Goal: Information Seeking & Learning: Check status

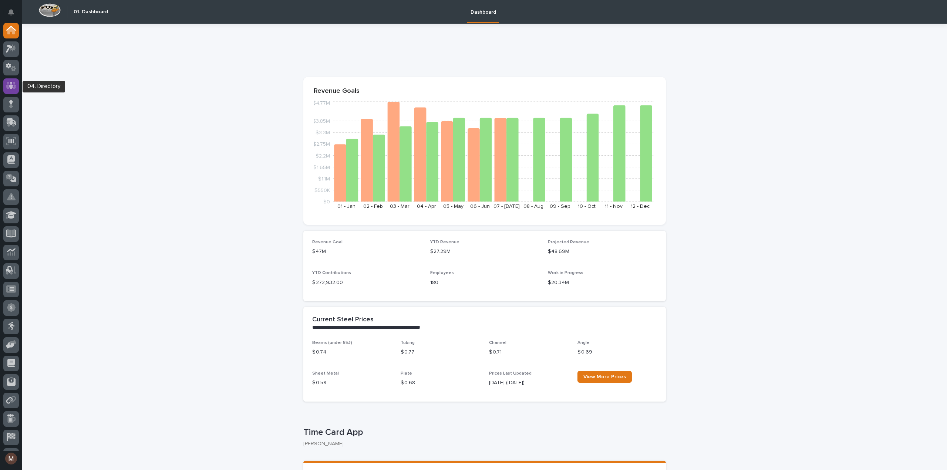
click at [10, 86] on icon at bounding box center [11, 85] width 4 height 7
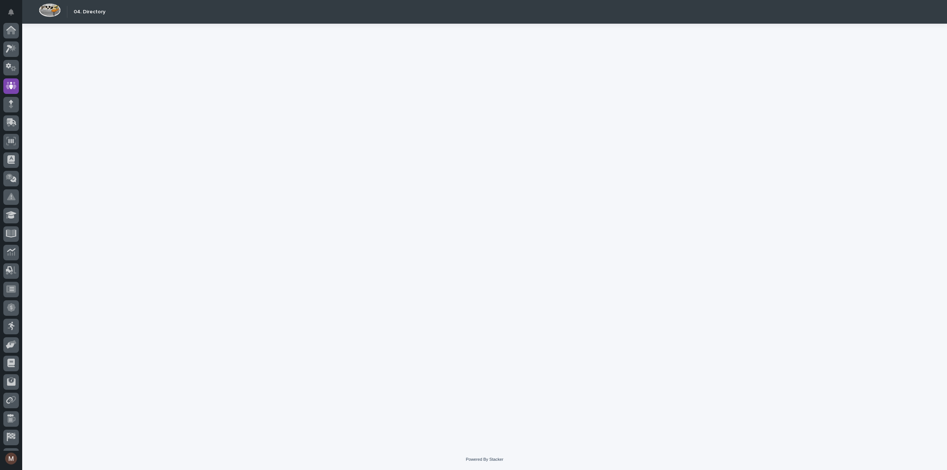
scroll to position [34, 0]
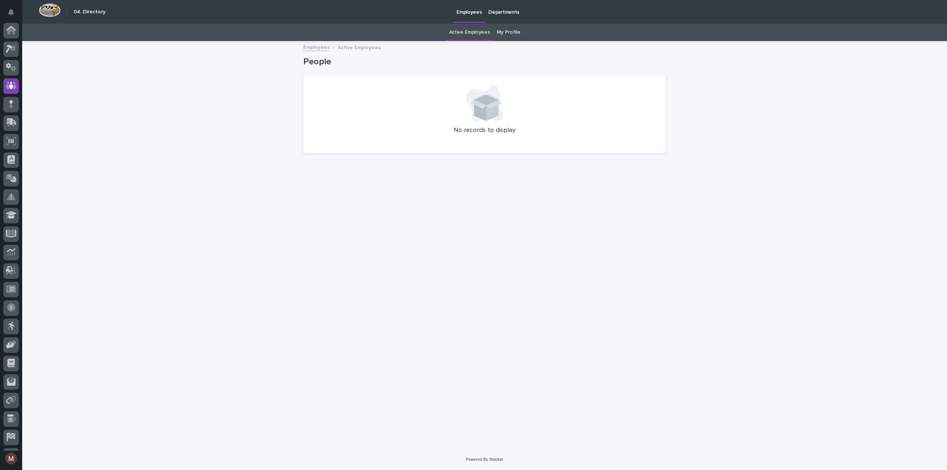
scroll to position [34, 0]
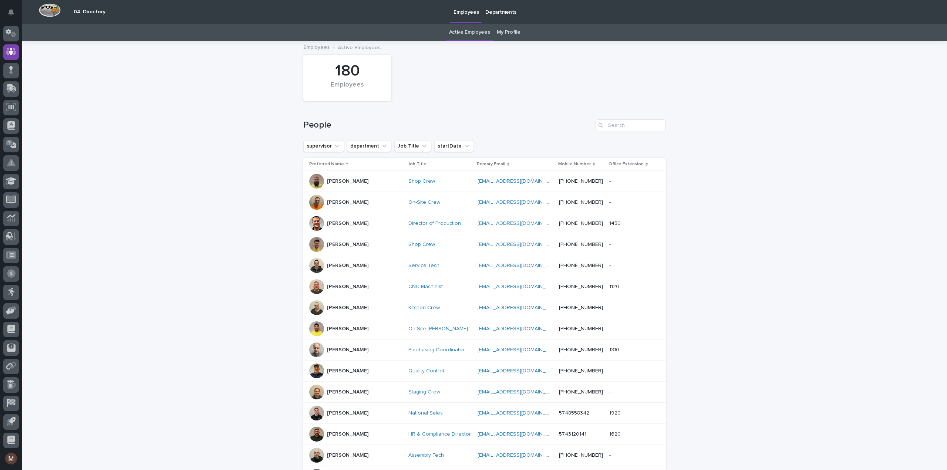
click at [504, 31] on link "My Profile" at bounding box center [509, 32] width 24 height 17
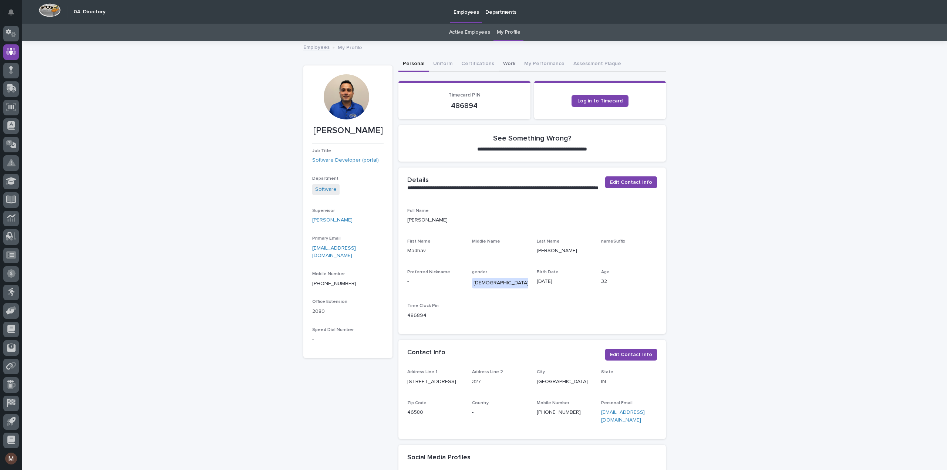
click at [500, 61] on button "Work" at bounding box center [509, 65] width 21 height 16
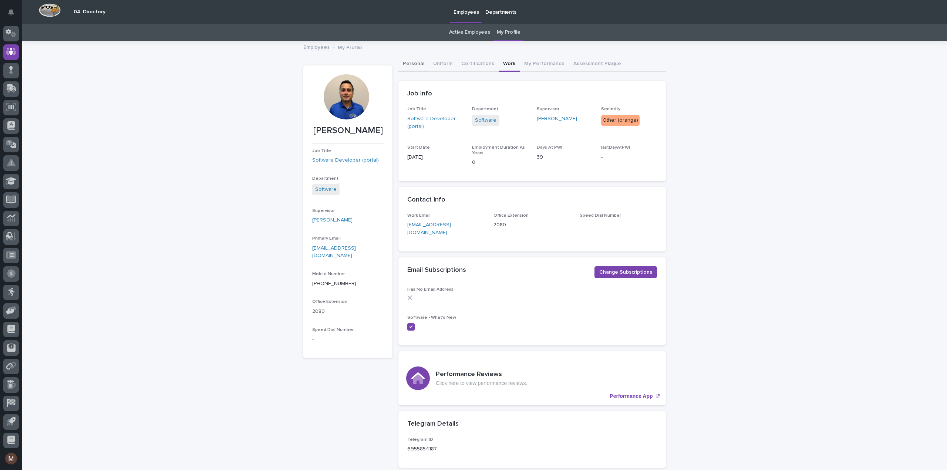
click at [416, 63] on button "Personal" at bounding box center [413, 65] width 30 height 16
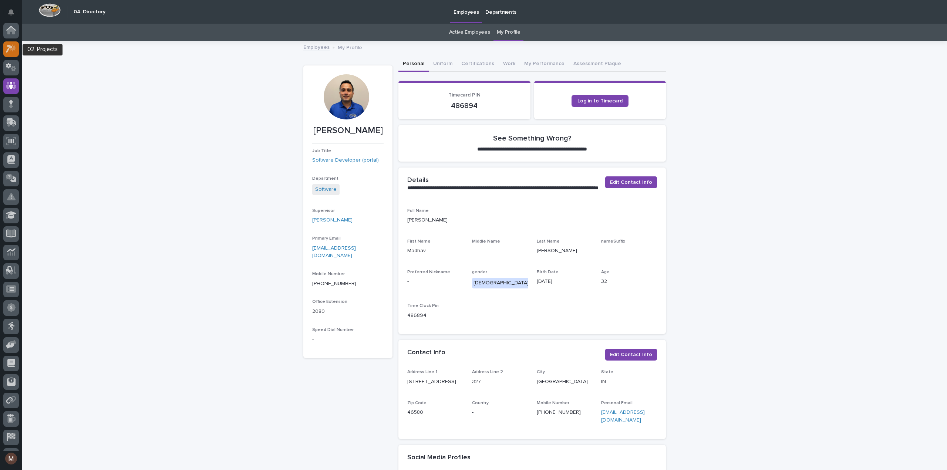
click at [11, 51] on icon at bounding box center [11, 48] width 11 height 9
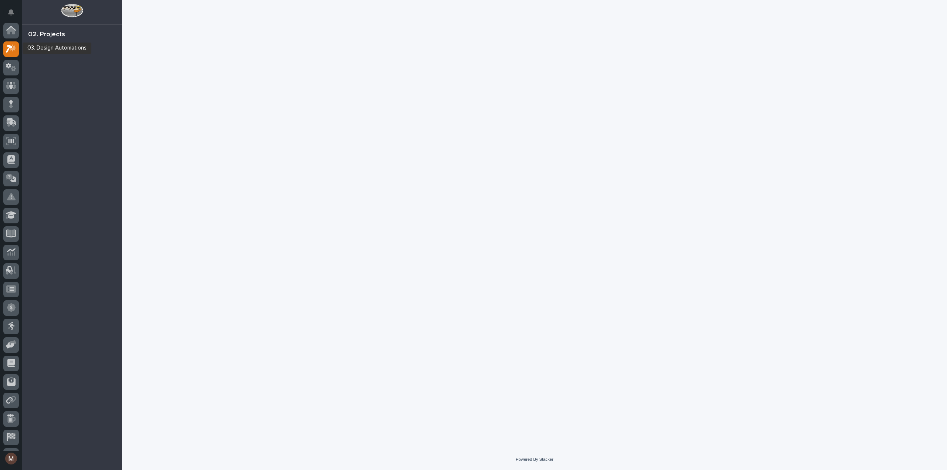
scroll to position [18, 0]
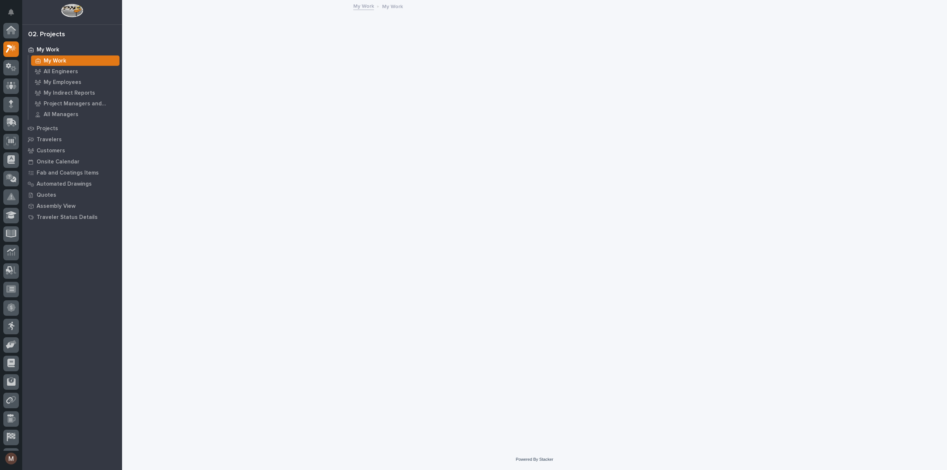
scroll to position [18, 0]
click at [56, 196] on div "Quotes" at bounding box center [72, 195] width 96 height 10
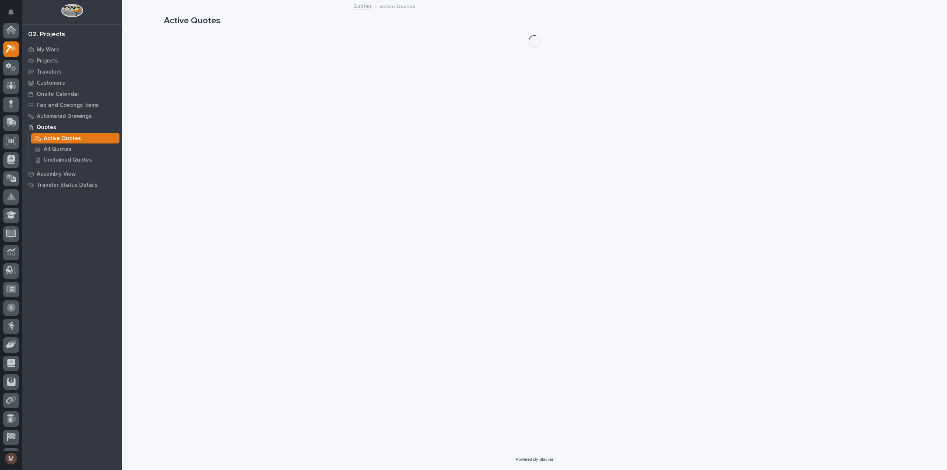
scroll to position [18, 0]
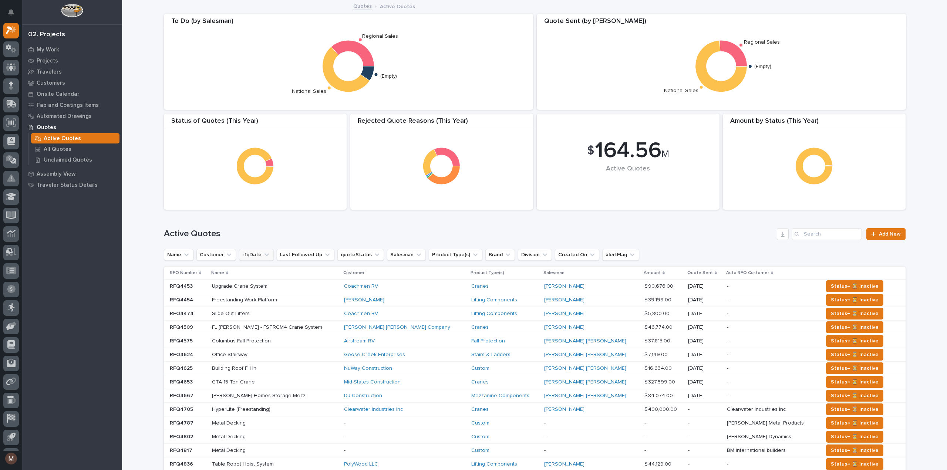
click at [263, 254] on icon "rfqDate" at bounding box center [266, 254] width 7 height 7
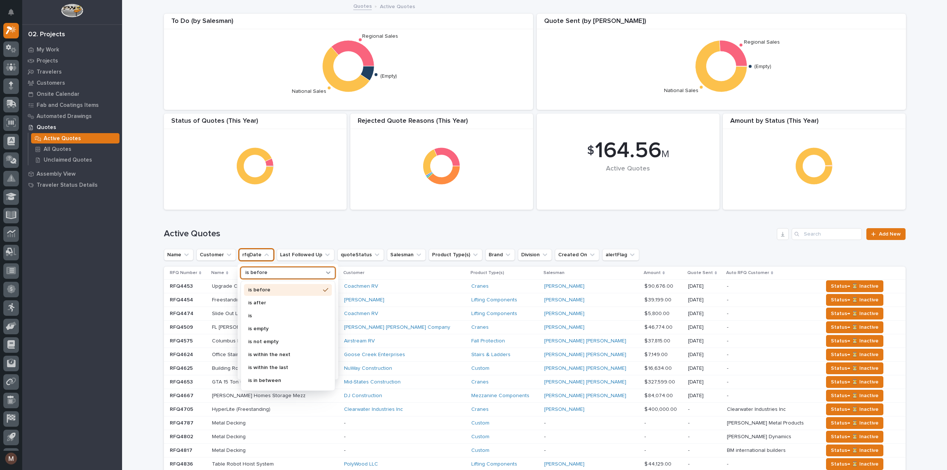
click at [260, 272] on p "is before" at bounding box center [256, 273] width 22 height 6
click at [249, 314] on p "is" at bounding box center [284, 315] width 72 height 5
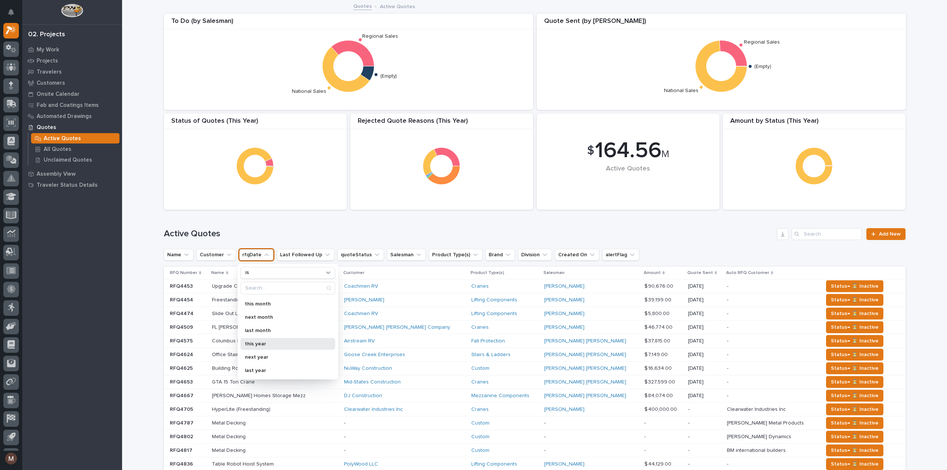
click at [260, 343] on p "this year" at bounding box center [284, 344] width 78 height 5
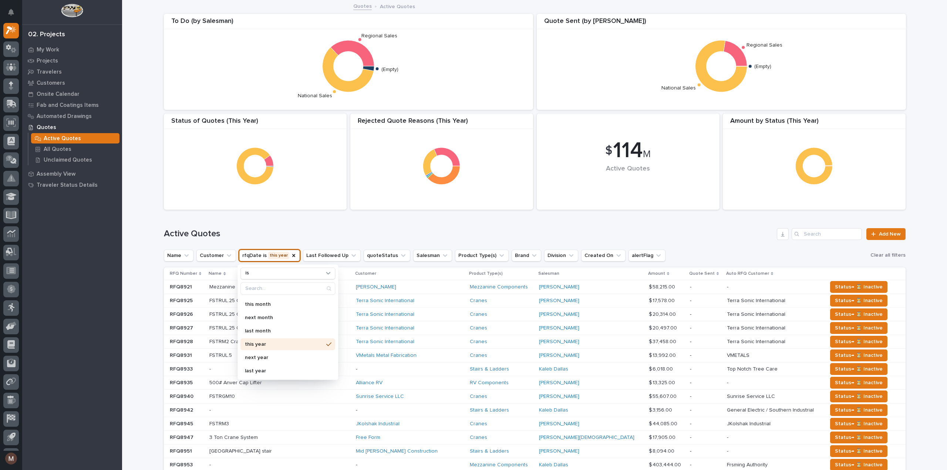
click at [324, 232] on h1 "Active Quotes" at bounding box center [469, 234] width 610 height 11
click at [443, 255] on icon "Salesman" at bounding box center [445, 256] width 4 height 3
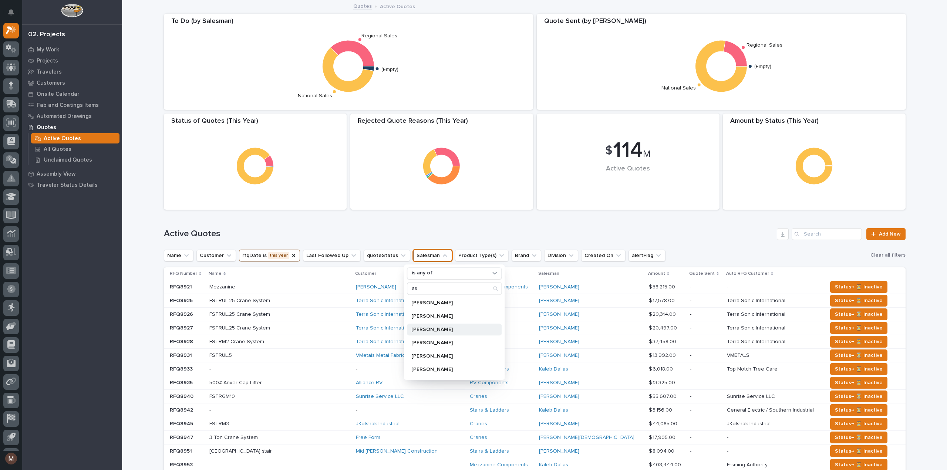
type input "as"
click at [443, 326] on div "[PERSON_NAME]" at bounding box center [454, 330] width 95 height 12
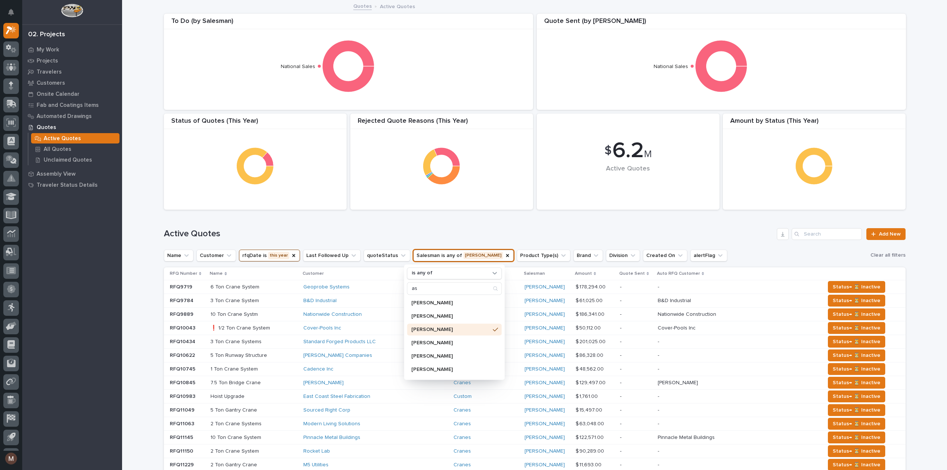
click at [482, 227] on div "Active Quotes Add New" at bounding box center [535, 231] width 742 height 36
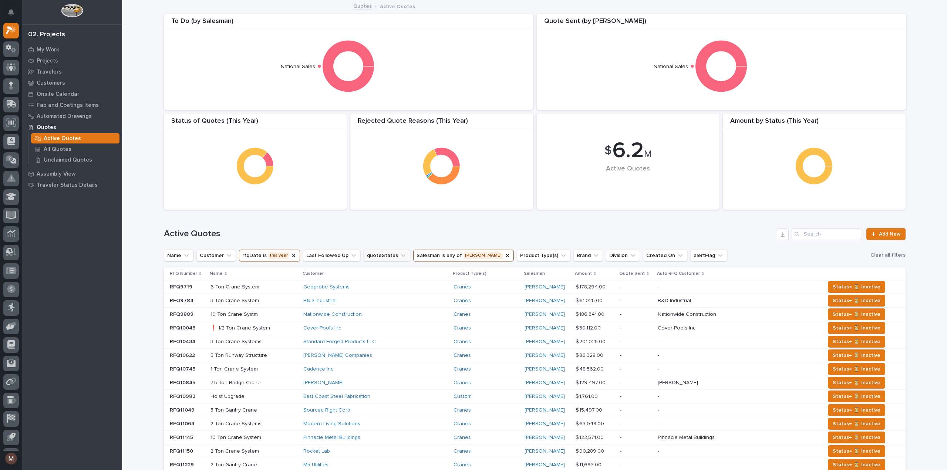
click at [379, 256] on button "quoteStatus" at bounding box center [387, 256] width 47 height 12
click at [385, 300] on p "Todo" at bounding box center [404, 302] width 78 height 5
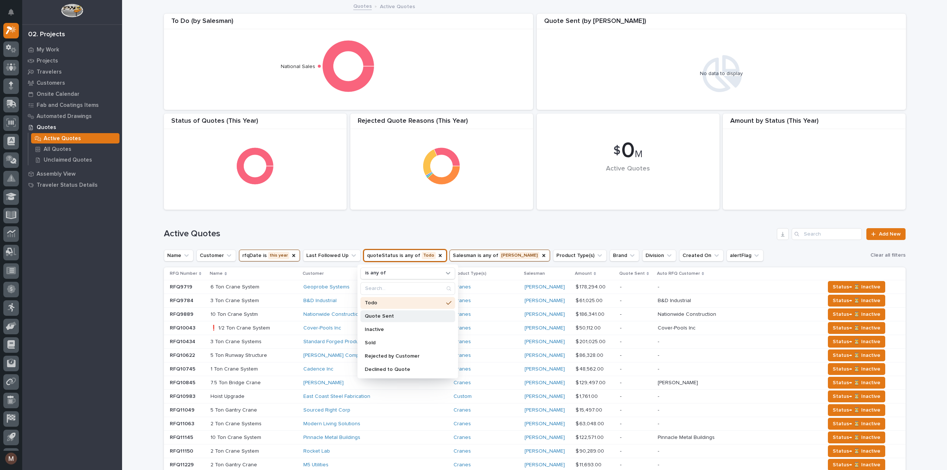
click at [382, 314] on p "Quote Sent" at bounding box center [404, 316] width 78 height 5
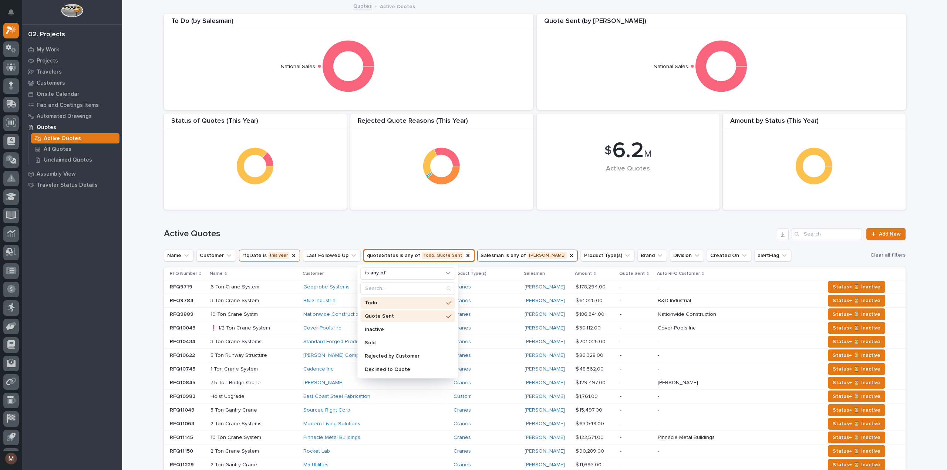
click at [359, 227] on div "Active Quotes Add New" at bounding box center [535, 231] width 742 height 36
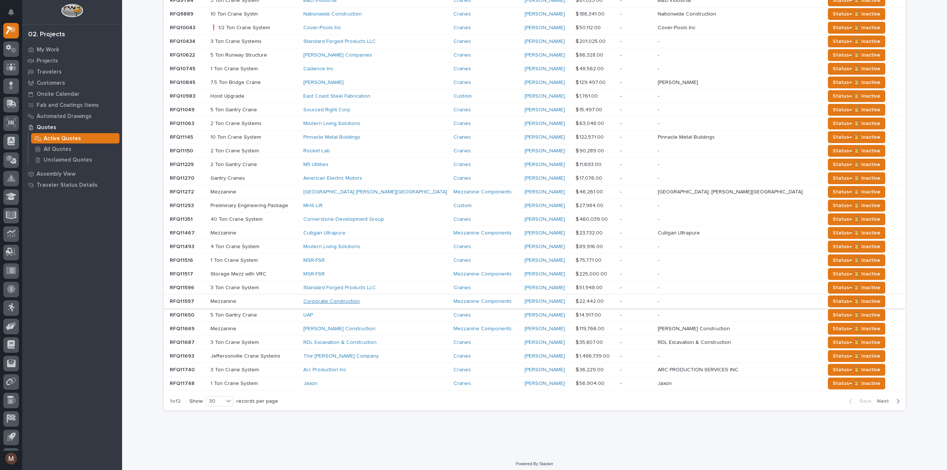
scroll to position [300, 0]
click at [226, 397] on icon at bounding box center [228, 400] width 7 height 7
click at [216, 422] on div "30" at bounding box center [217, 424] width 27 height 9
click at [894, 398] on div "button" at bounding box center [897, 401] width 6 height 7
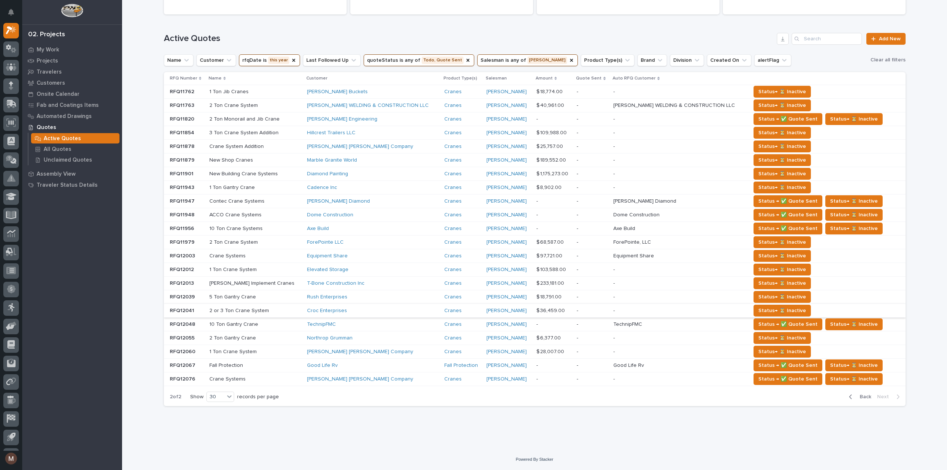
scroll to position [192, 0]
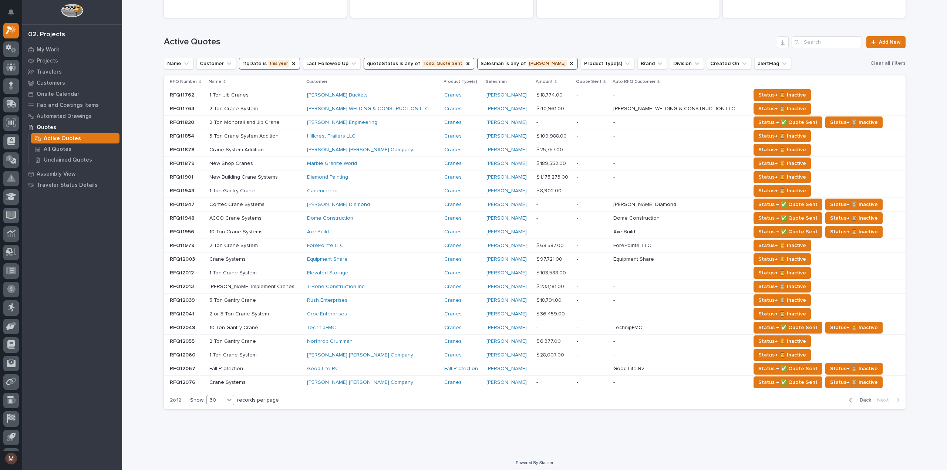
click at [219, 399] on div "30" at bounding box center [216, 401] width 18 height 8
click at [366, 452] on div "My Settings Log Out 02. Projects My Work Projects Travelers Customers Onsite Ca…" at bounding box center [534, 141] width 825 height 666
click at [857, 397] on span "Back" at bounding box center [863, 400] width 16 height 7
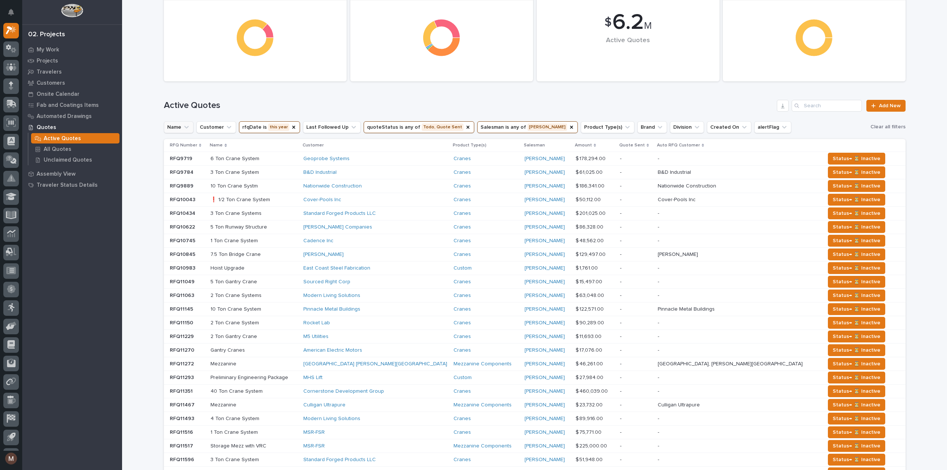
scroll to position [135, 0]
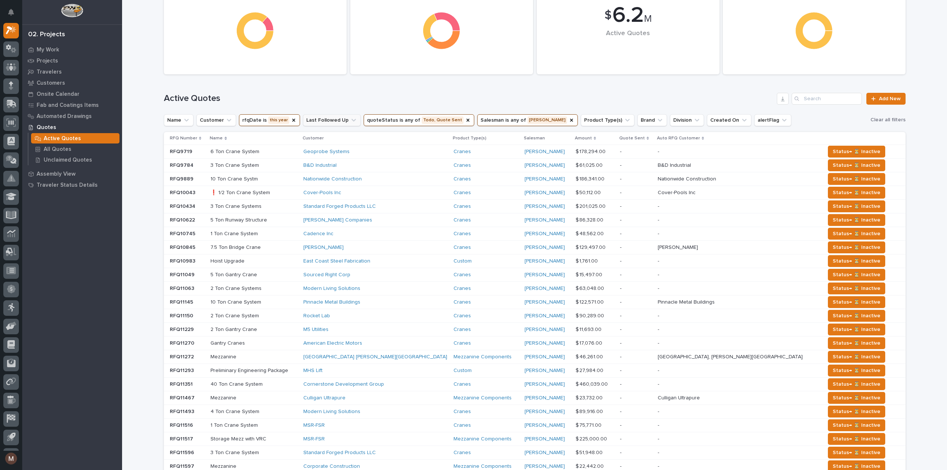
click at [350, 117] on icon "Last Followed Up" at bounding box center [353, 120] width 7 height 7
click at [357, 95] on h1 "Active Quotes" at bounding box center [469, 98] width 610 height 11
click at [225, 117] on icon "Customer" at bounding box center [228, 120] width 7 height 7
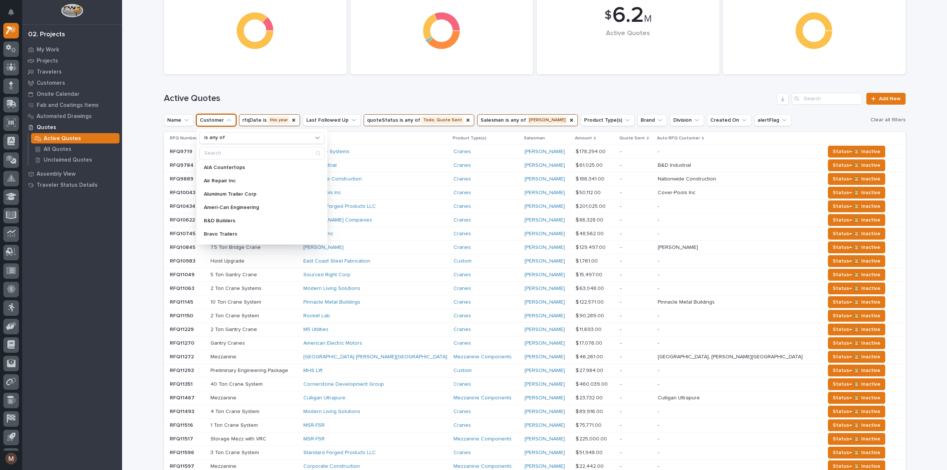
click at [260, 90] on div "Active Quotes Add New" at bounding box center [535, 96] width 742 height 36
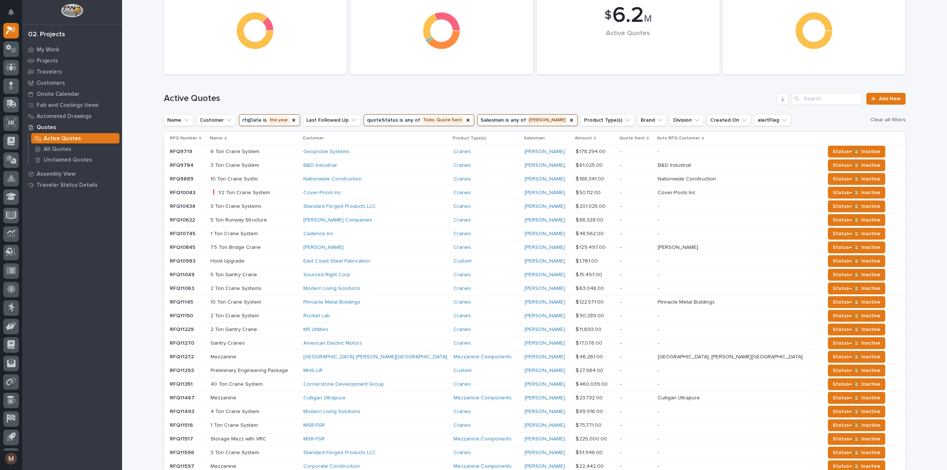
click at [534, 121] on button "Salesman is any of [PERSON_NAME]" at bounding box center [527, 120] width 101 height 12
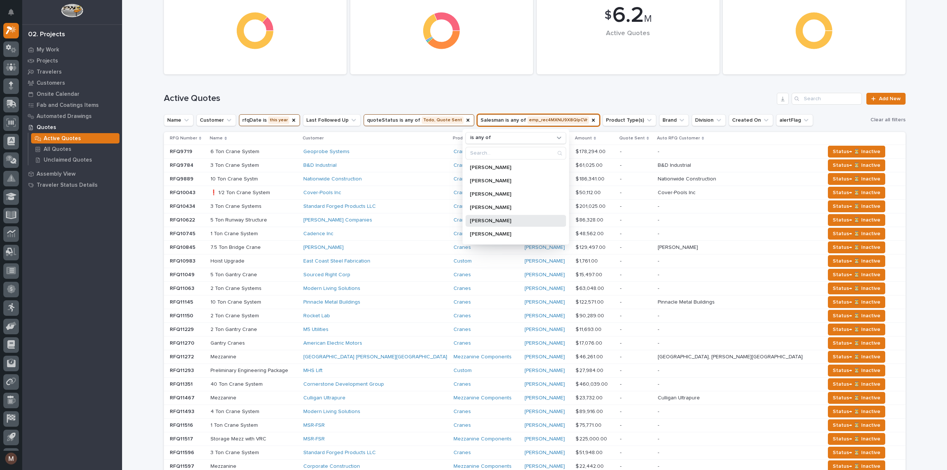
click at [494, 216] on div "[PERSON_NAME]" at bounding box center [515, 221] width 101 height 12
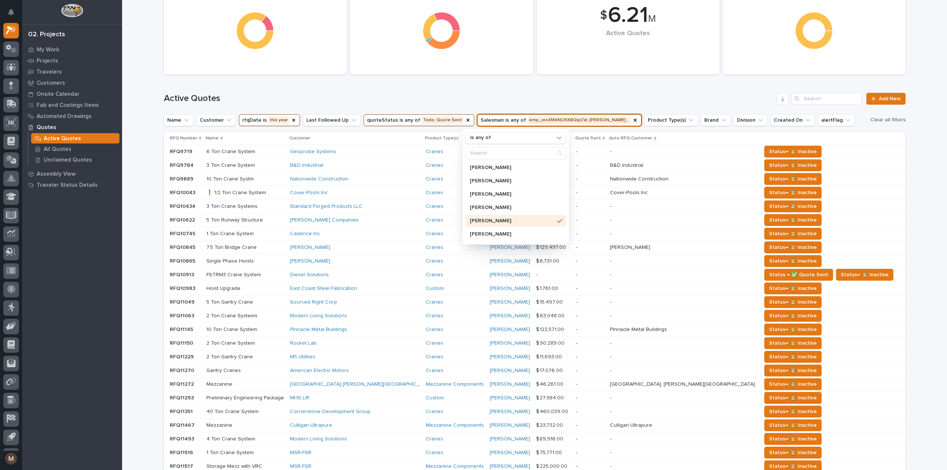
click at [548, 120] on button "Salesman is any of emp_rec4MXNU9X8QIpCVr, [PERSON_NAME]…" at bounding box center [559, 120] width 164 height 12
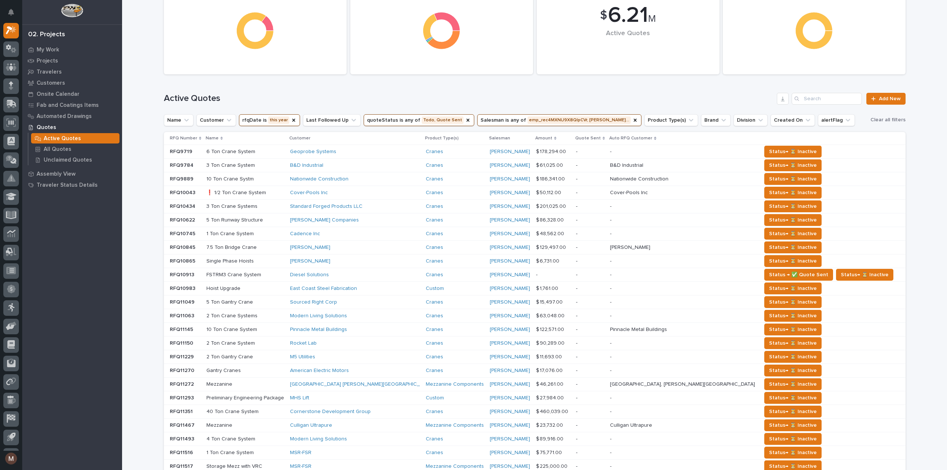
click at [548, 120] on button "Salesman is any of emp_rec4MXNU9X8QIpCVr, [PERSON_NAME]…" at bounding box center [559, 120] width 164 height 12
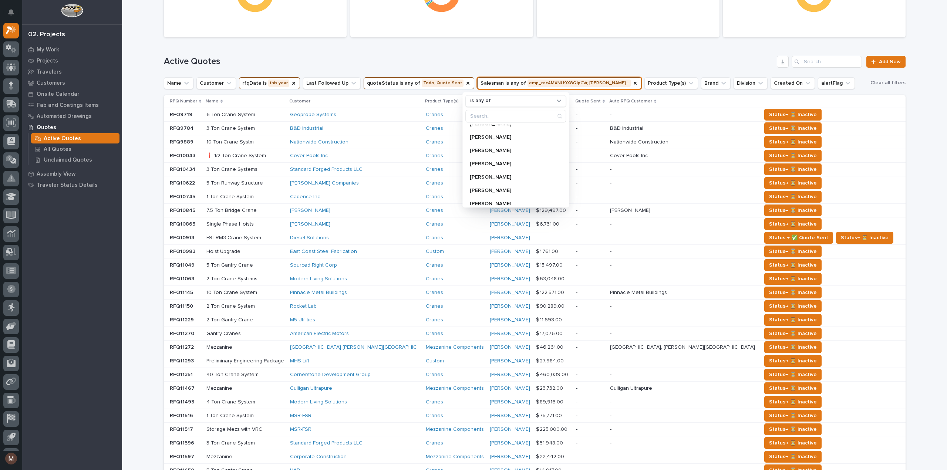
scroll to position [30, 0]
click at [632, 80] on icon "Salesman" at bounding box center [635, 83] width 6 height 6
click at [549, 67] on div "Active Quotes Add New" at bounding box center [535, 62] width 742 height 12
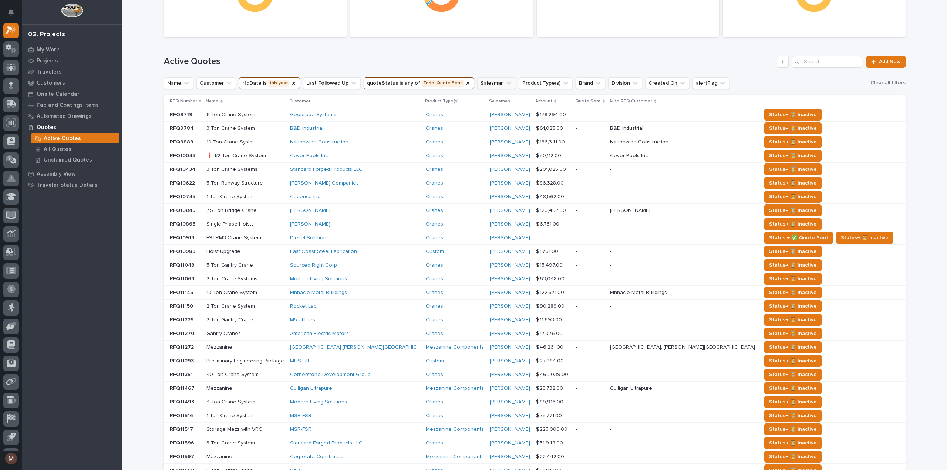
click at [477, 83] on button "Salesman" at bounding box center [496, 83] width 39 height 12
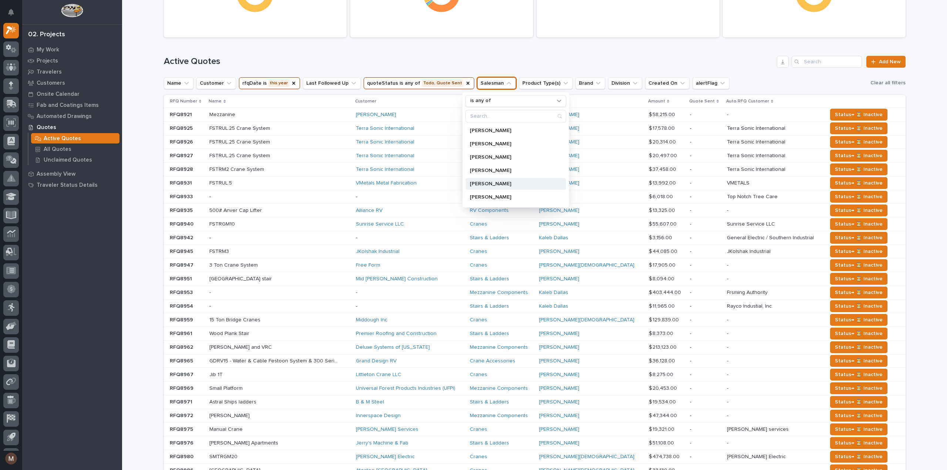
click at [487, 180] on div "[PERSON_NAME]" at bounding box center [515, 184] width 101 height 12
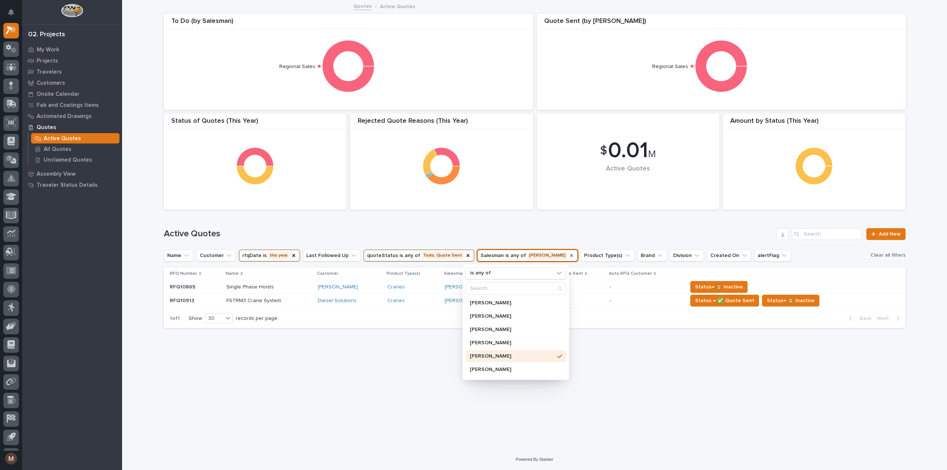
click at [377, 370] on div "Loading... Saving… Loading... Saving… $ 0.01 M Active Quotes Amount by Status (…" at bounding box center [534, 216] width 749 height 430
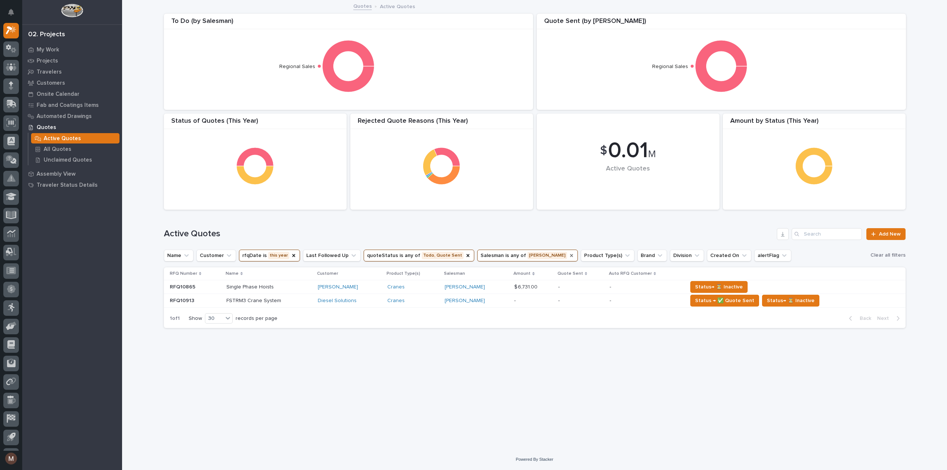
click at [569, 254] on icon "Salesman" at bounding box center [572, 256] width 6 height 6
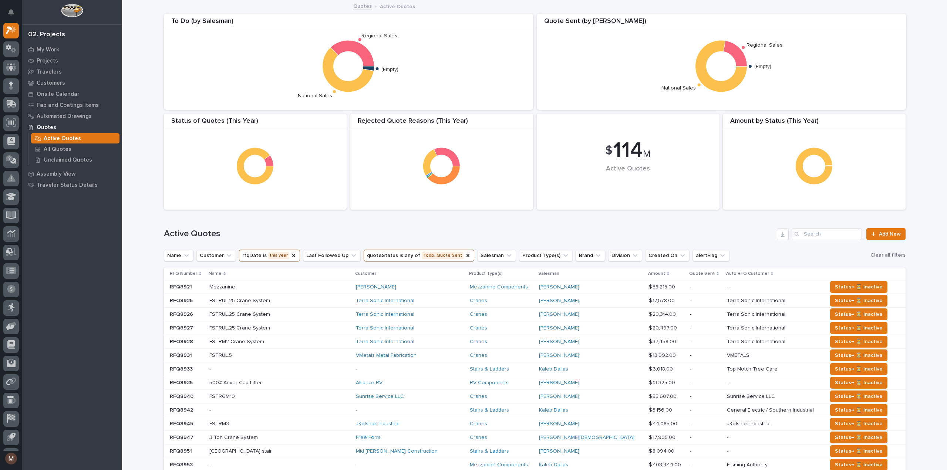
click at [507, 255] on icon "Salesman" at bounding box center [509, 256] width 4 height 3
type input "bryce"
click at [484, 301] on p "[PERSON_NAME]" at bounding box center [509, 302] width 78 height 5
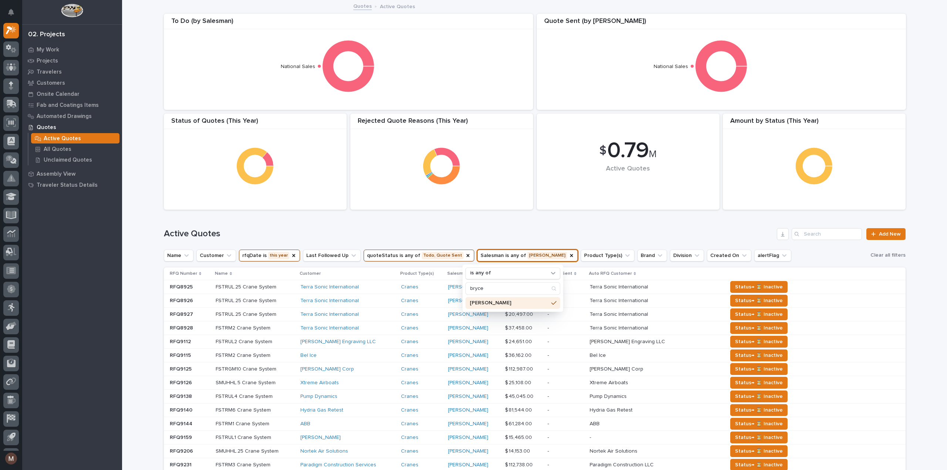
scroll to position [148, 0]
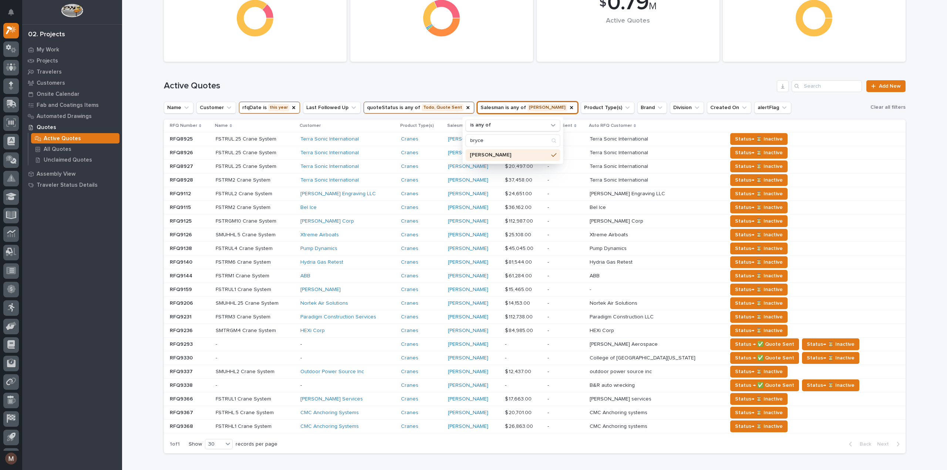
click at [346, 460] on div "Loading... Saving… Loading... Saving… $ 0.79 M Active Quotes Amount by Status (…" at bounding box center [534, 165] width 749 height 625
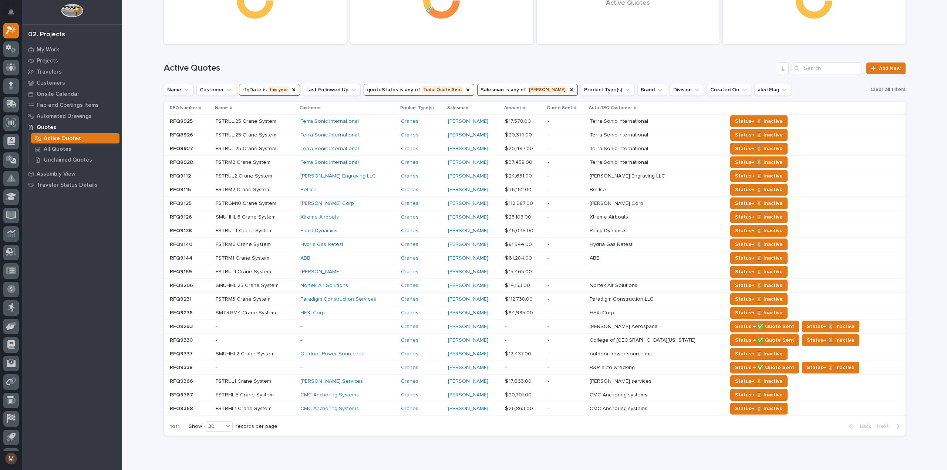
scroll to position [155, 0]
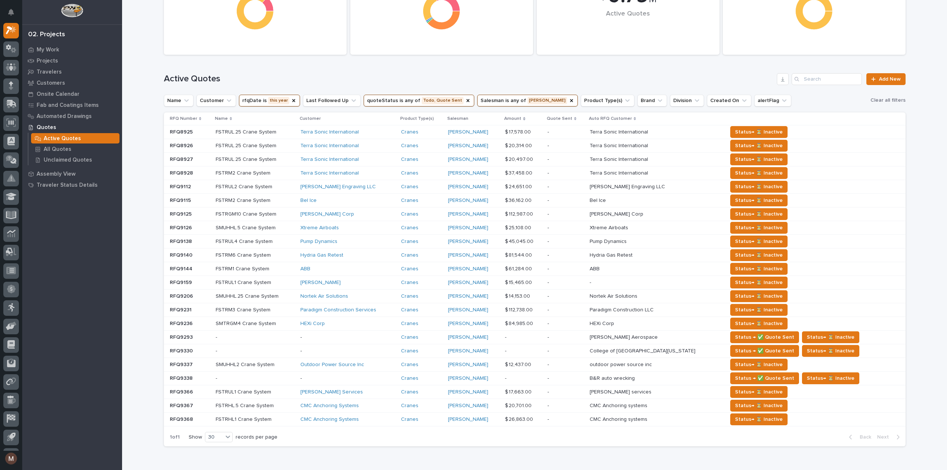
click at [495, 96] on button "Salesman is any of [PERSON_NAME]" at bounding box center [527, 101] width 101 height 12
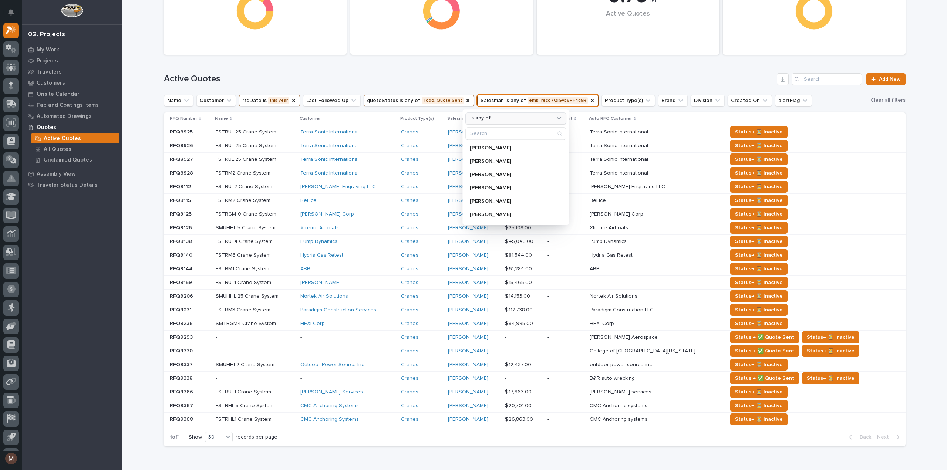
click at [498, 117] on div "is any of" at bounding box center [511, 119] width 88 height 8
click at [485, 159] on p "is" at bounding box center [512, 161] width 78 height 5
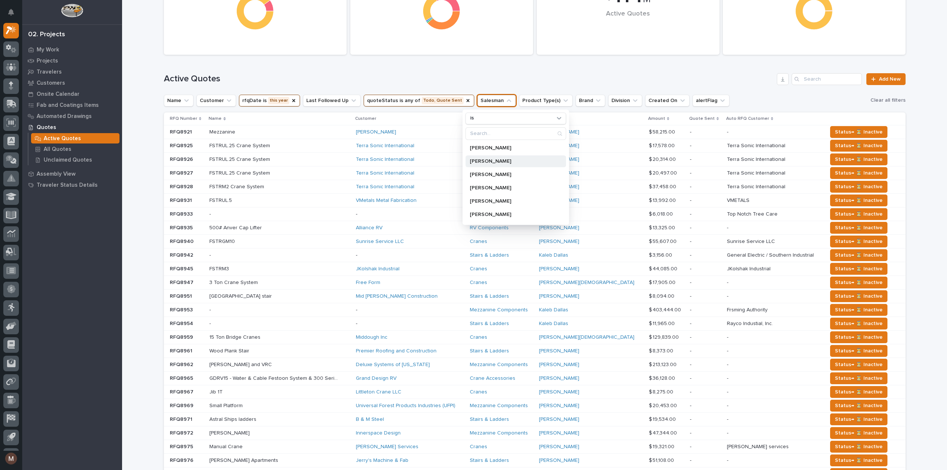
scroll to position [209, 0]
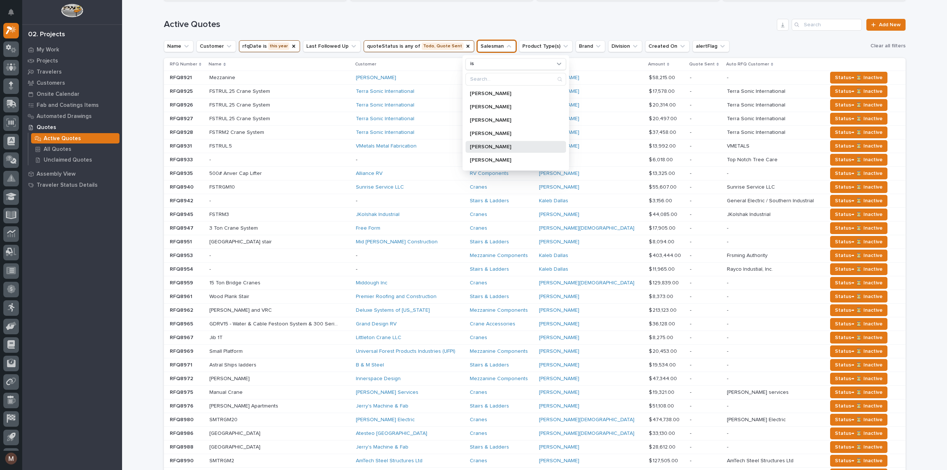
click at [495, 144] on p "[PERSON_NAME]" at bounding box center [512, 146] width 84 height 5
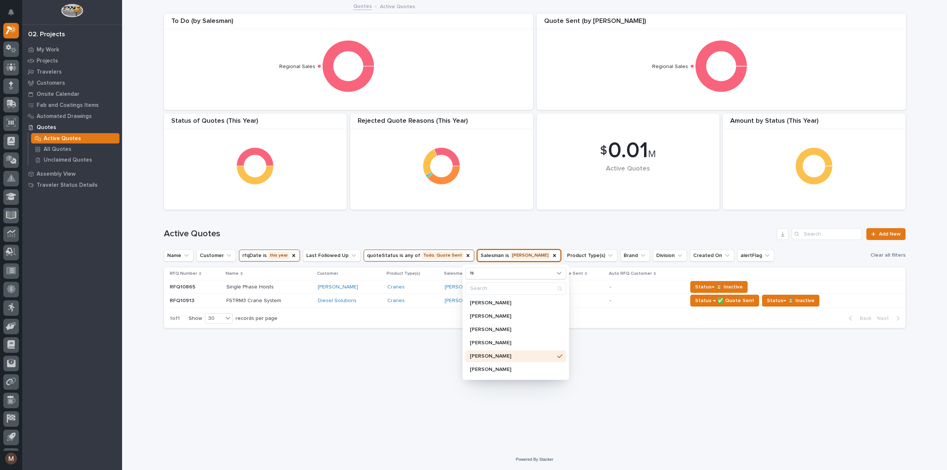
click at [342, 391] on div "Loading... Saving… Loading... Saving… $ 0.01 M Active Quotes Amount by Status (…" at bounding box center [534, 216] width 749 height 430
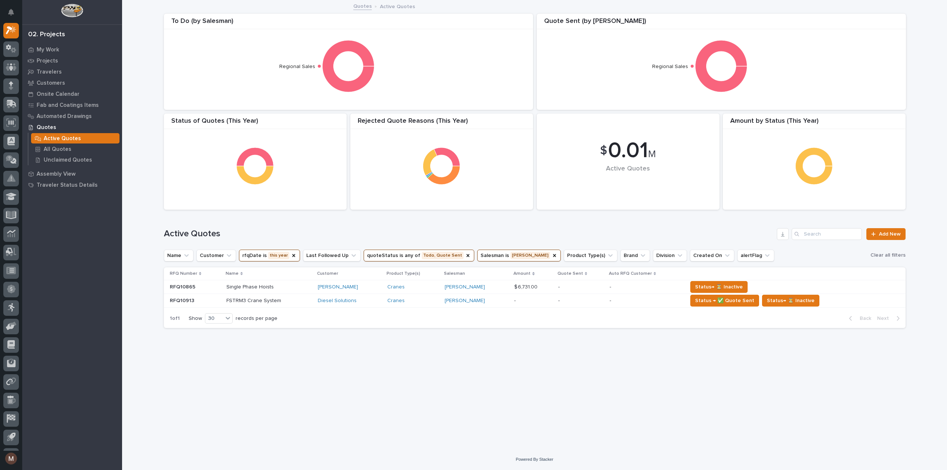
click at [430, 254] on button "quoteStatus is any of Todo, Quote Sent" at bounding box center [419, 256] width 111 height 12
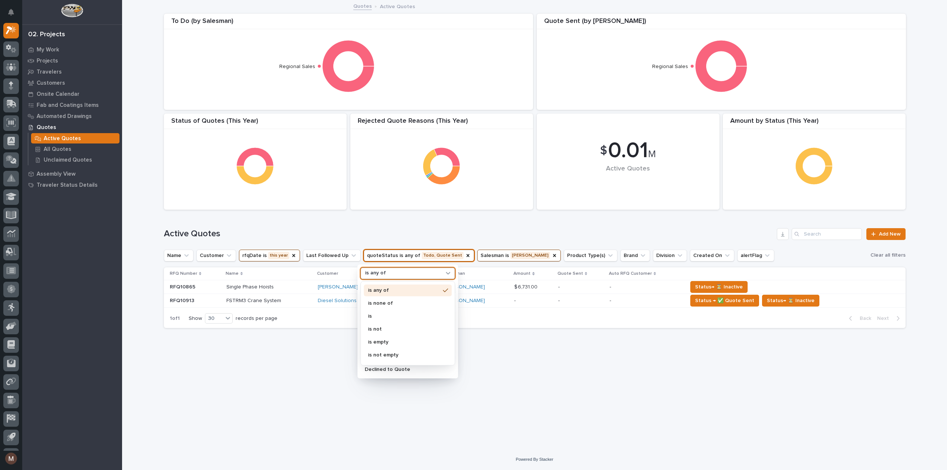
click at [398, 273] on div "is any of" at bounding box center [403, 274] width 82 height 8
click at [323, 376] on div "Loading... Saving… Loading... Saving… $ 0.01 M Active Quotes Amount by Status (…" at bounding box center [534, 216] width 749 height 430
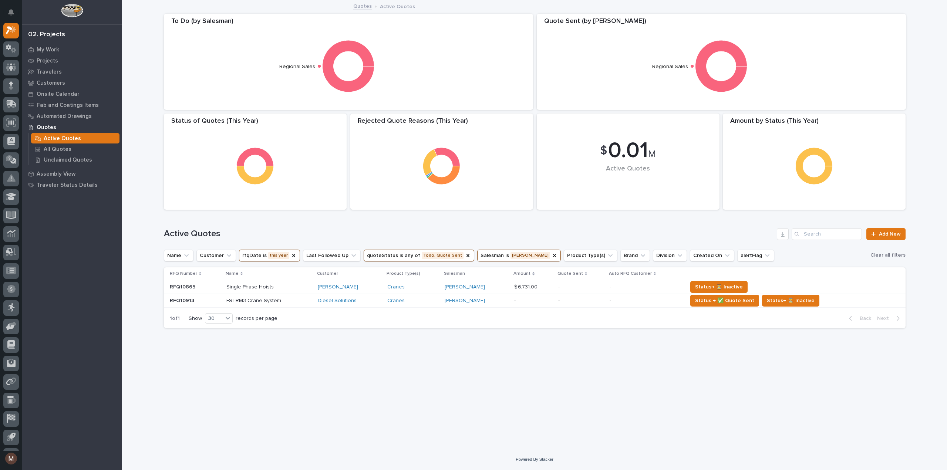
click at [258, 284] on p "Single Phase Hoists" at bounding box center [250, 287] width 49 height 8
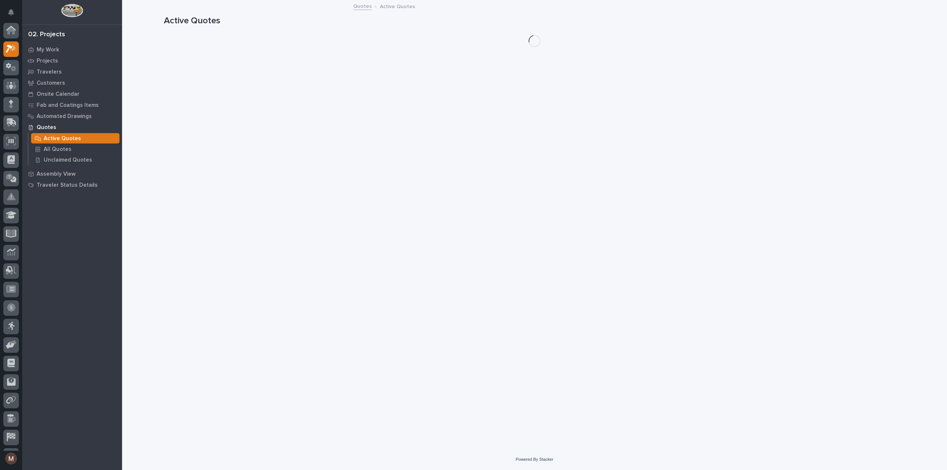
scroll to position [20, 0]
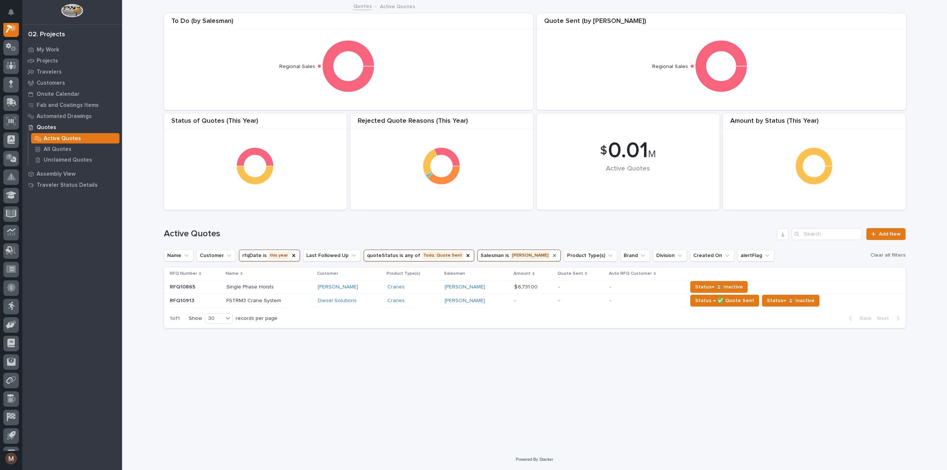
click at [552, 253] on icon "Salesman" at bounding box center [555, 256] width 6 height 6
click at [505, 254] on icon "Salesman" at bounding box center [508, 255] width 7 height 7
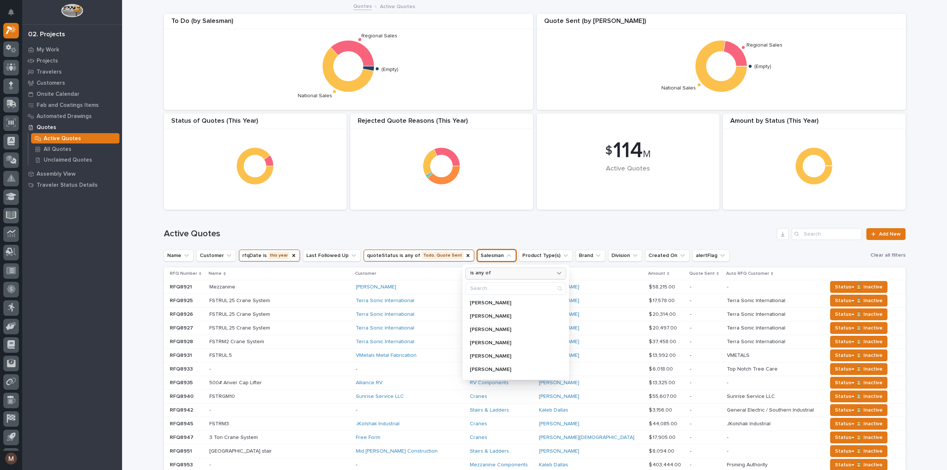
click at [492, 272] on div "is any of" at bounding box center [511, 274] width 88 height 8
click at [480, 314] on p "is" at bounding box center [512, 316] width 78 height 5
type input "[PERSON_NAME]"
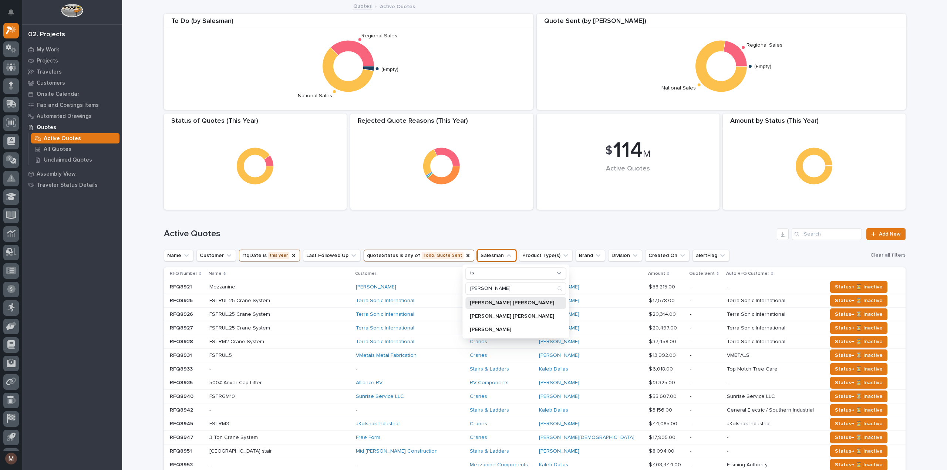
click at [485, 300] on p "[PERSON_NAME] [PERSON_NAME]" at bounding box center [512, 302] width 84 height 5
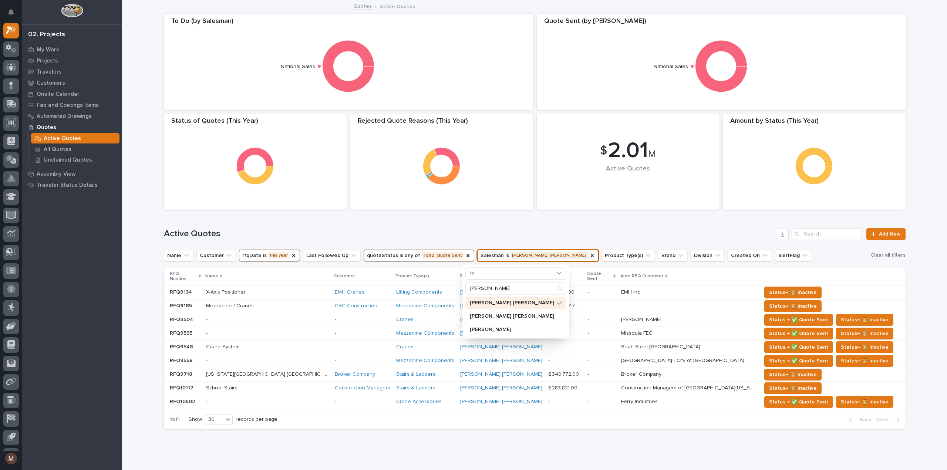
drag, startPoint x: 155, startPoint y: 441, endPoint x: 164, endPoint y: 420, distance: 22.1
click at [155, 441] on div "Loading... Saving… Loading... Saving… $ 2.01 M Active Quotes Amount by Status (…" at bounding box center [534, 236] width 825 height 471
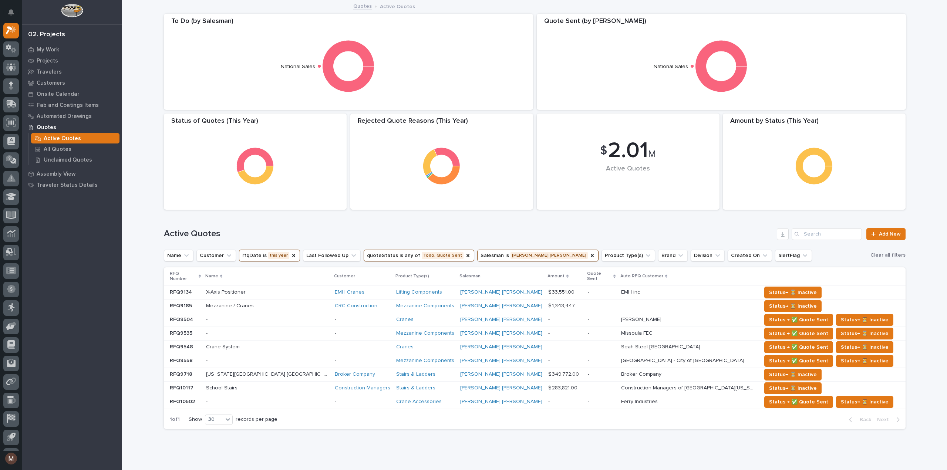
click at [440, 255] on button "quoteStatus is any of Todo, Quote Sent" at bounding box center [419, 256] width 111 height 12
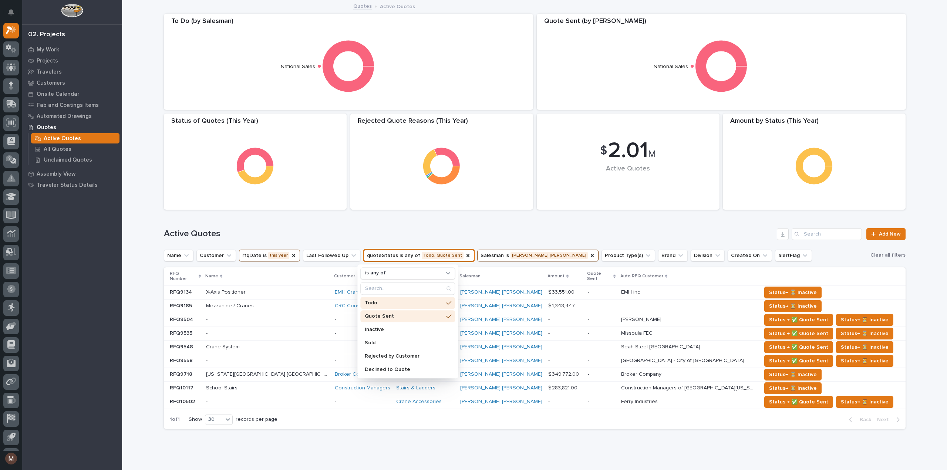
click at [397, 301] on p "Todo" at bounding box center [404, 302] width 78 height 5
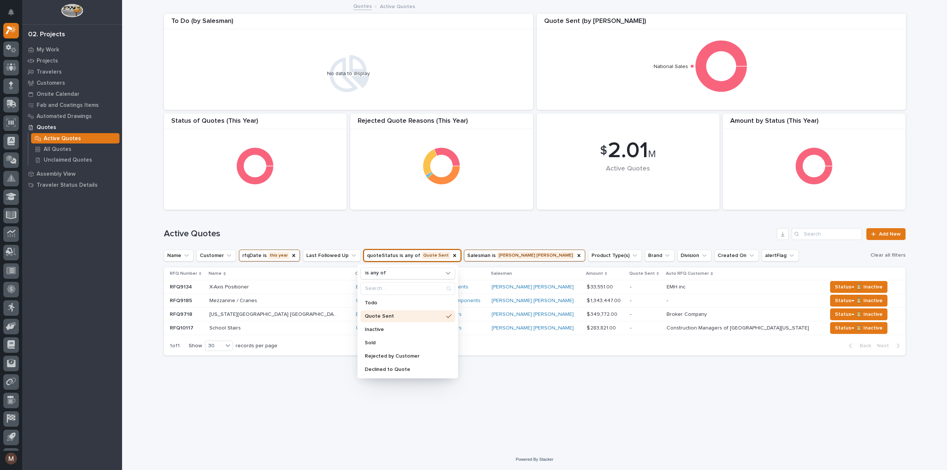
click at [393, 228] on div "Active Quotes Add New" at bounding box center [535, 231] width 742 height 36
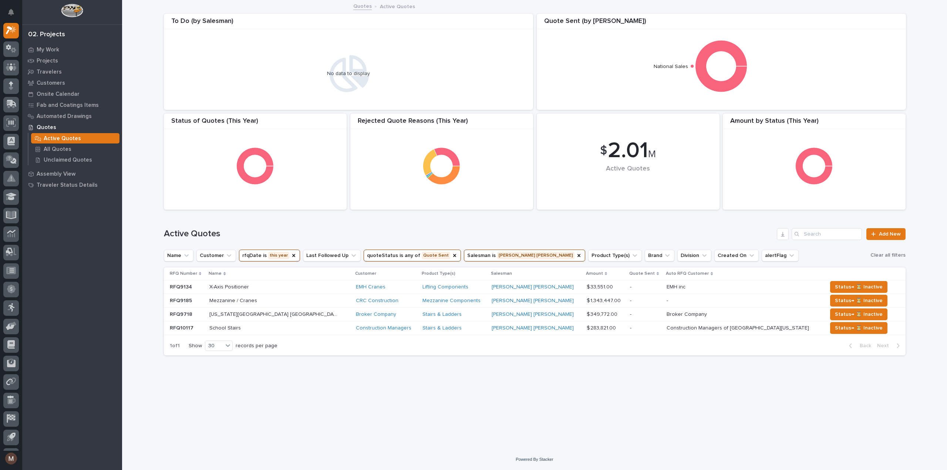
click at [431, 256] on button "quoteStatus is any of Quote Sent" at bounding box center [412, 256] width 97 height 12
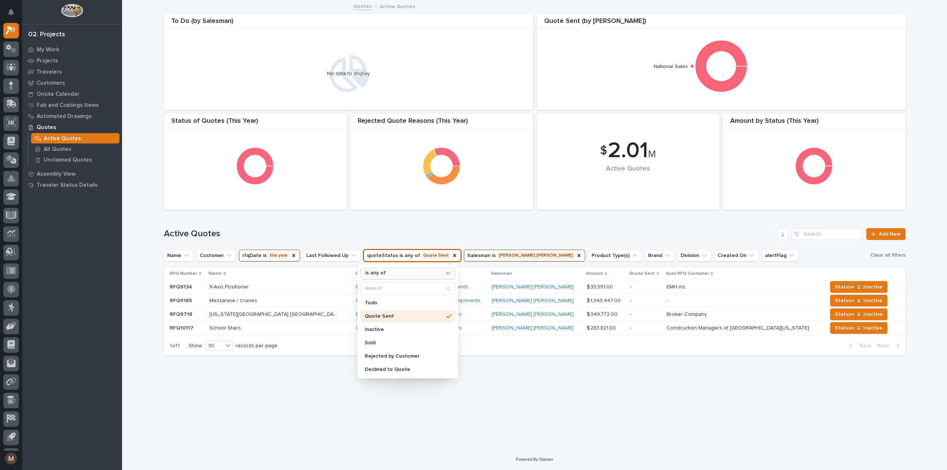
click at [391, 269] on div "is any of" at bounding box center [407, 274] width 95 height 12
click at [452, 254] on icon "quoteStatus" at bounding box center [455, 256] width 6 height 6
click at [445, 419] on div "Loading... Saving… Loading... Saving… $ 2.01 M Active Quotes Amount by Status (…" at bounding box center [534, 216] width 749 height 430
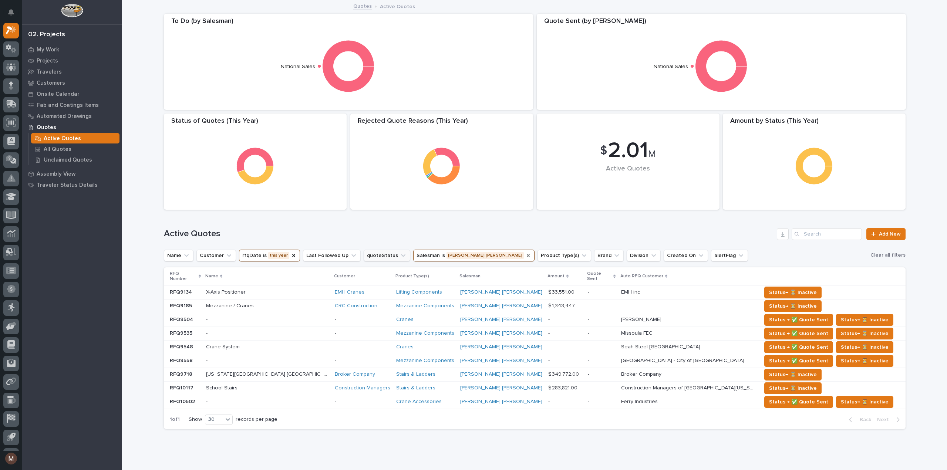
click at [525, 253] on icon "Salesman" at bounding box center [528, 256] width 6 height 6
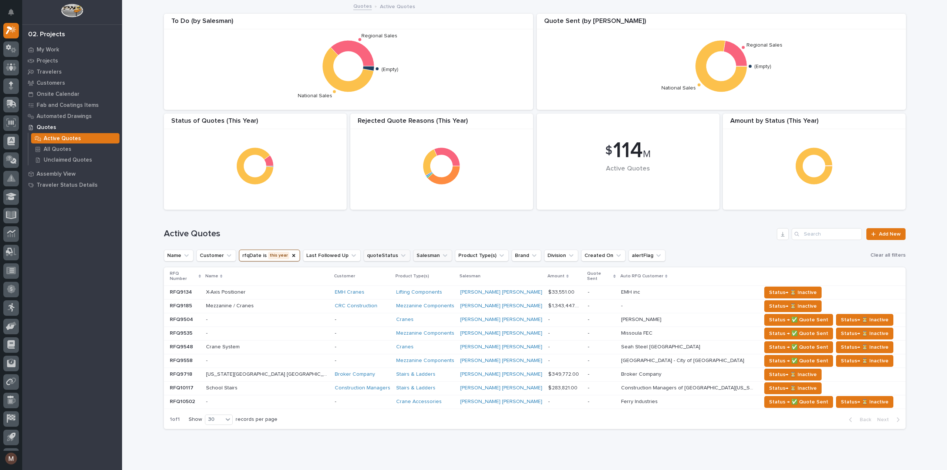
click at [425, 257] on button "Salesman" at bounding box center [432, 256] width 39 height 12
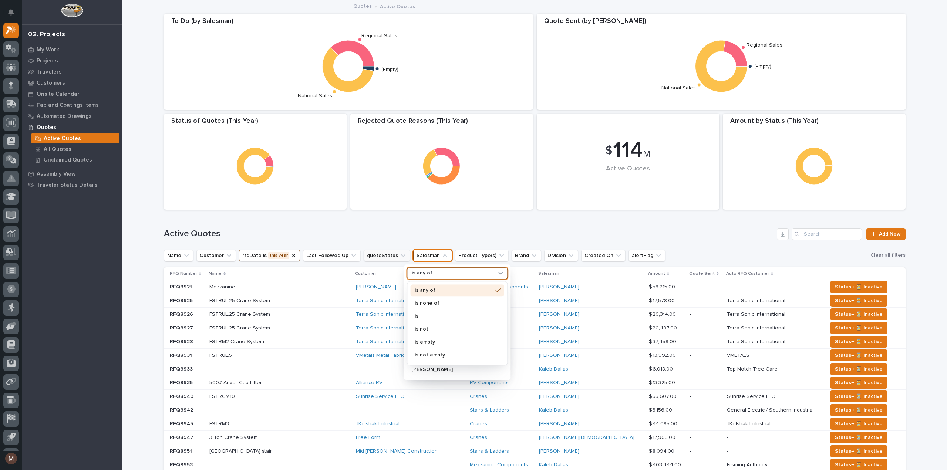
click at [425, 272] on p "is any of" at bounding box center [422, 273] width 21 height 6
click at [422, 314] on p "is" at bounding box center [454, 316] width 78 height 5
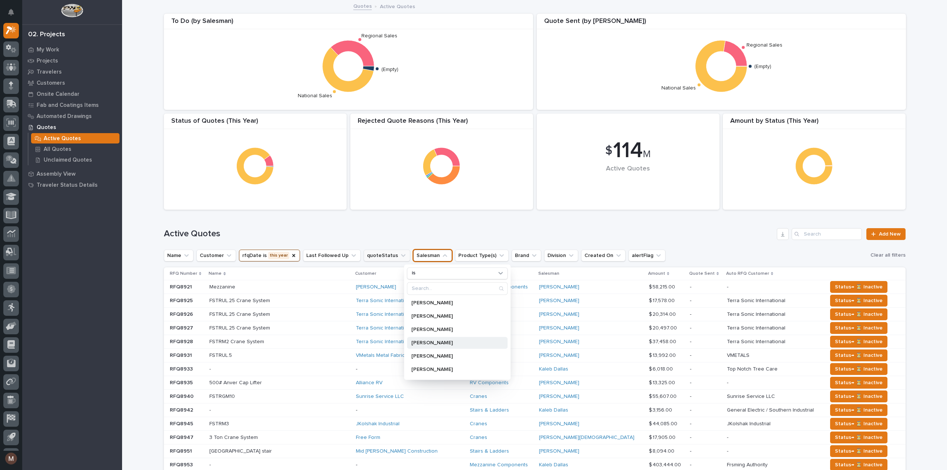
scroll to position [222, 0]
click at [413, 287] on input "Search" at bounding box center [457, 289] width 100 height 12
type input "za"
click at [420, 340] on p "[PERSON_NAME][DEMOGRAPHIC_DATA]" at bounding box center [460, 342] width 98 height 5
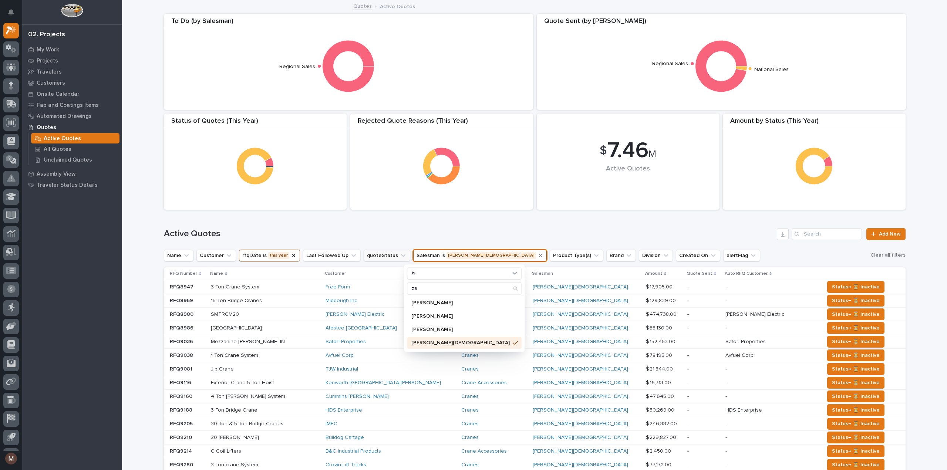
click at [383, 223] on div "Active Quotes Add New" at bounding box center [535, 231] width 742 height 36
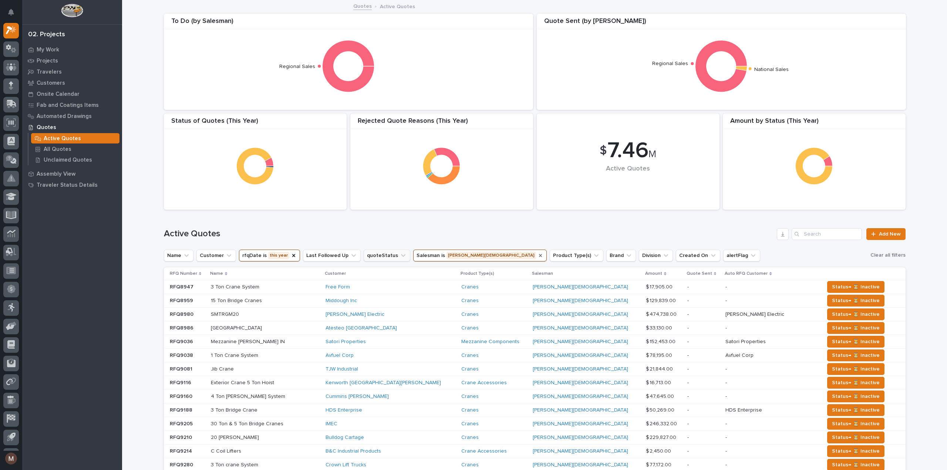
click at [387, 256] on button "quoteStatus" at bounding box center [387, 256] width 47 height 12
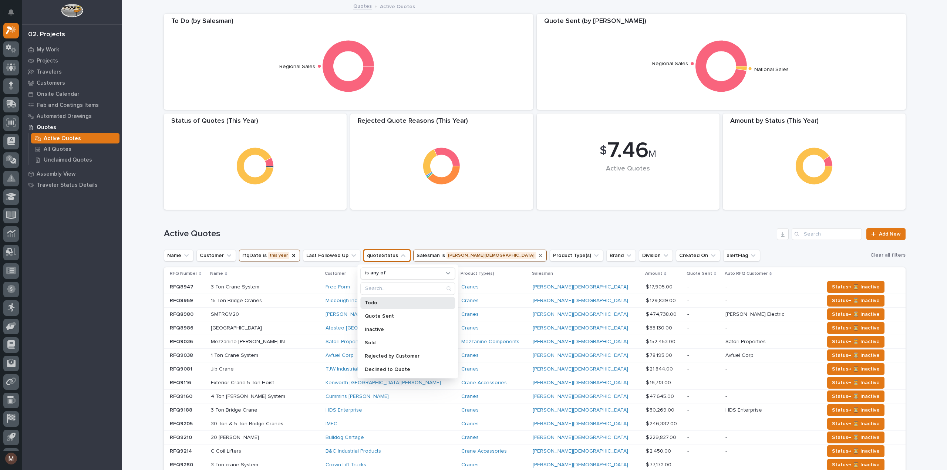
click at [380, 303] on p "Todo" at bounding box center [404, 302] width 78 height 5
click at [380, 314] on p "Quote Sent" at bounding box center [404, 316] width 78 height 5
click at [452, 225] on div "Active Quotes Add New" at bounding box center [535, 231] width 742 height 36
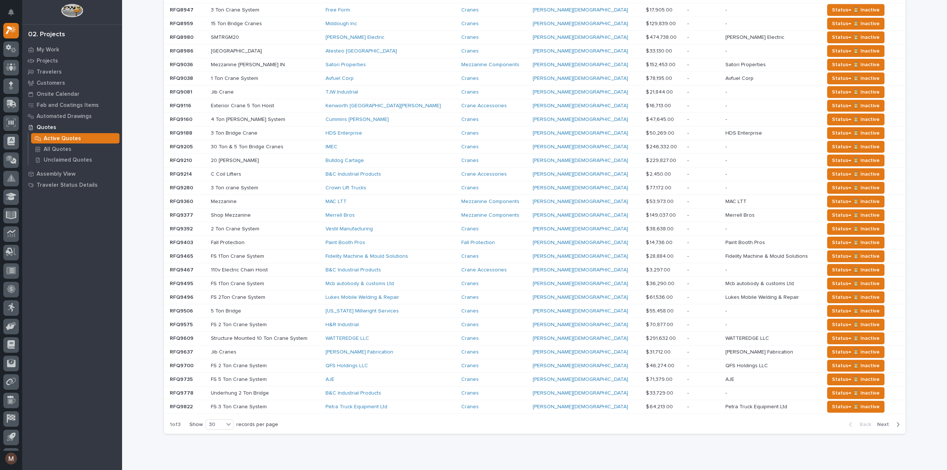
scroll to position [300, 0]
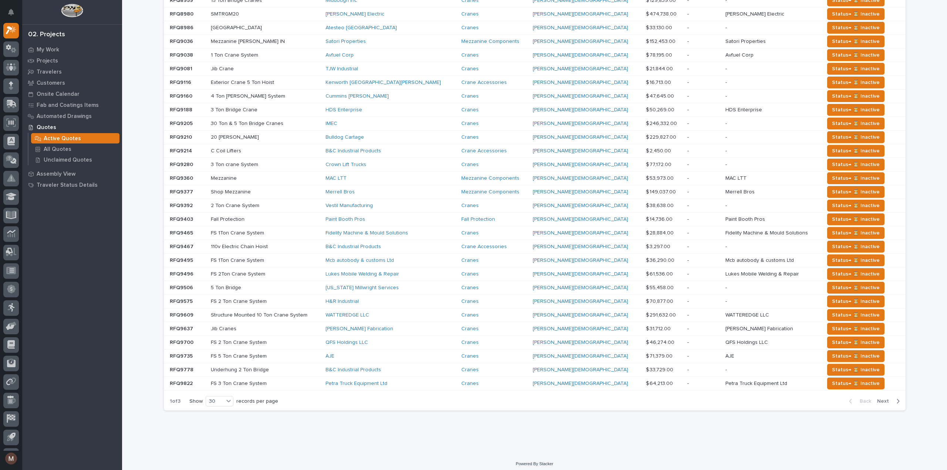
click at [882, 398] on span "Next" at bounding box center [885, 401] width 16 height 7
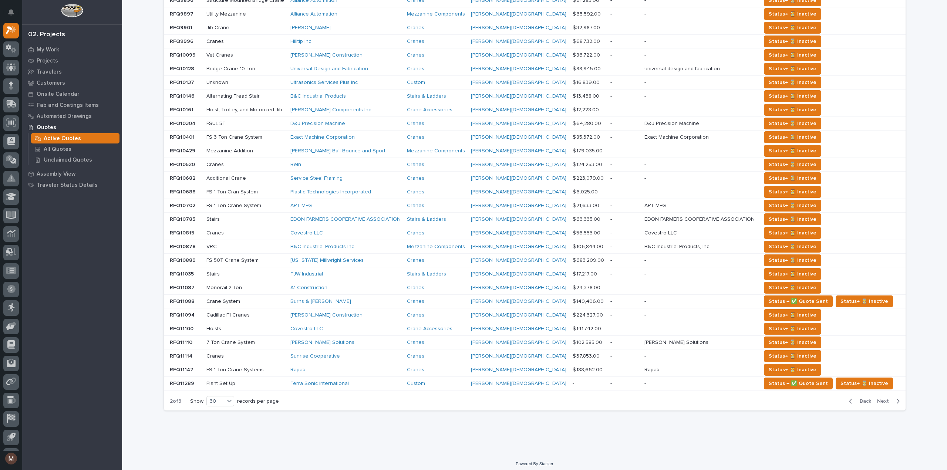
click at [877, 398] on span "Next" at bounding box center [885, 401] width 16 height 7
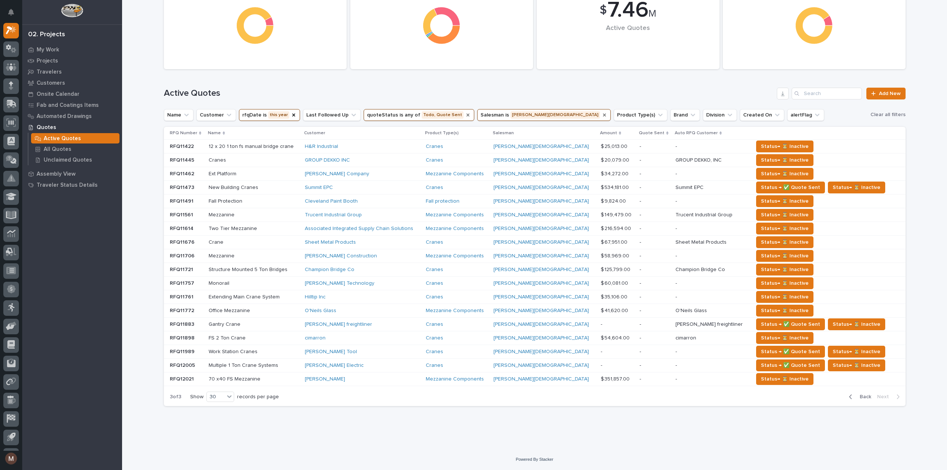
scroll to position [138, 0]
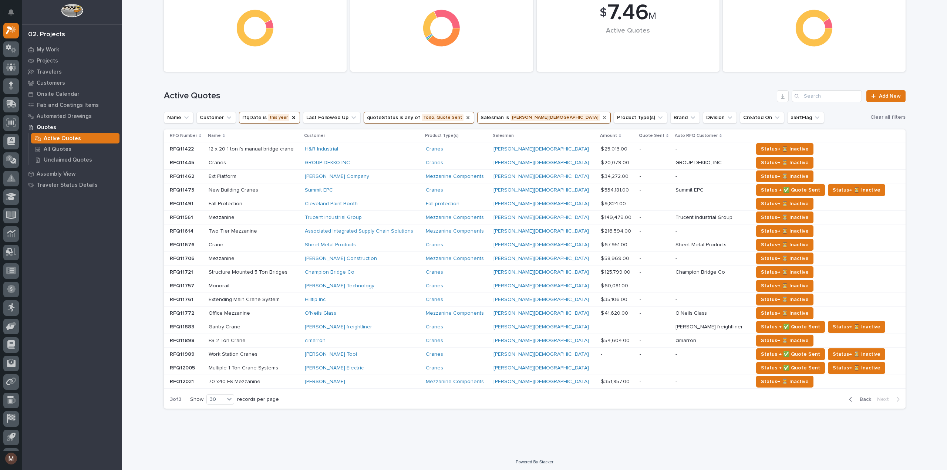
click at [602, 118] on icon "Salesman" at bounding box center [605, 118] width 6 height 6
click at [489, 118] on div "$ 114 M Active Quotes Amount by Status (This Year) Rejected Quote Reasons (This…" at bounding box center [535, 139] width 742 height 552
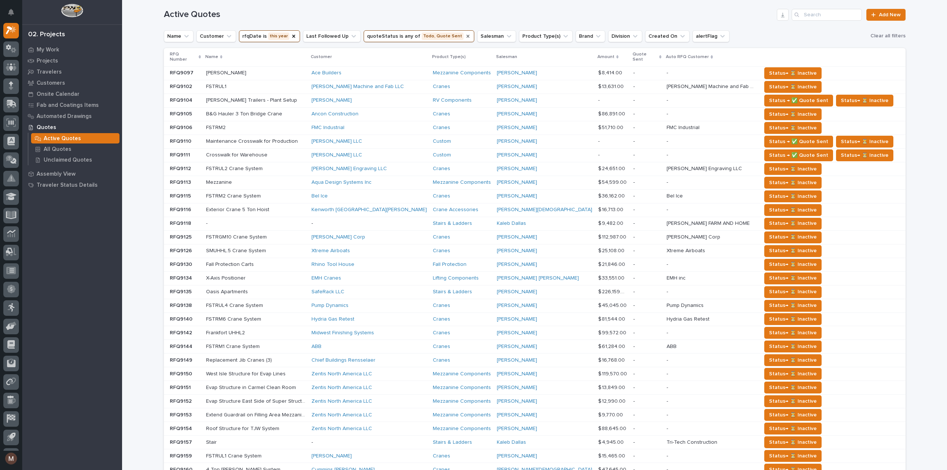
scroll to position [34, 0]
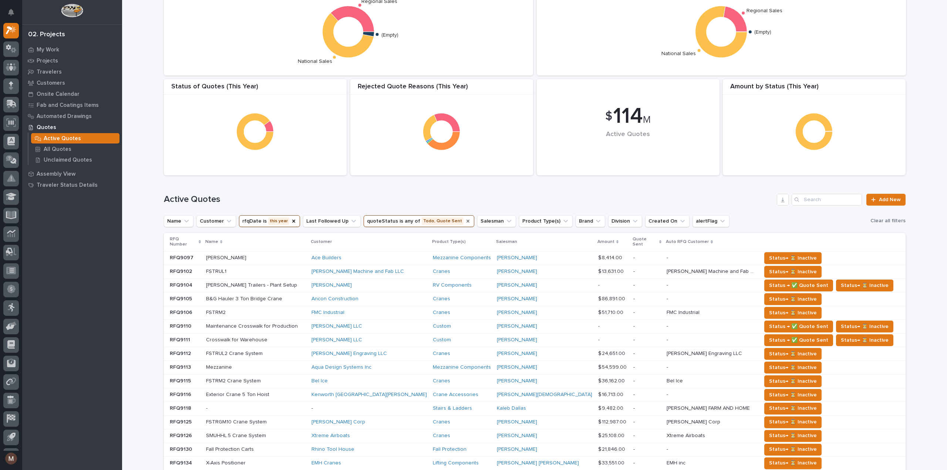
click at [505, 220] on icon "Salesman" at bounding box center [508, 221] width 7 height 7
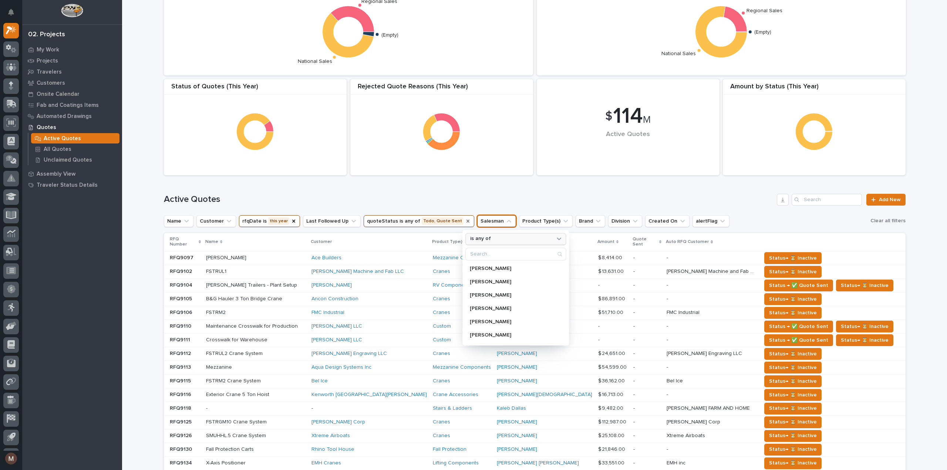
click at [485, 240] on p "is any of" at bounding box center [480, 239] width 21 height 6
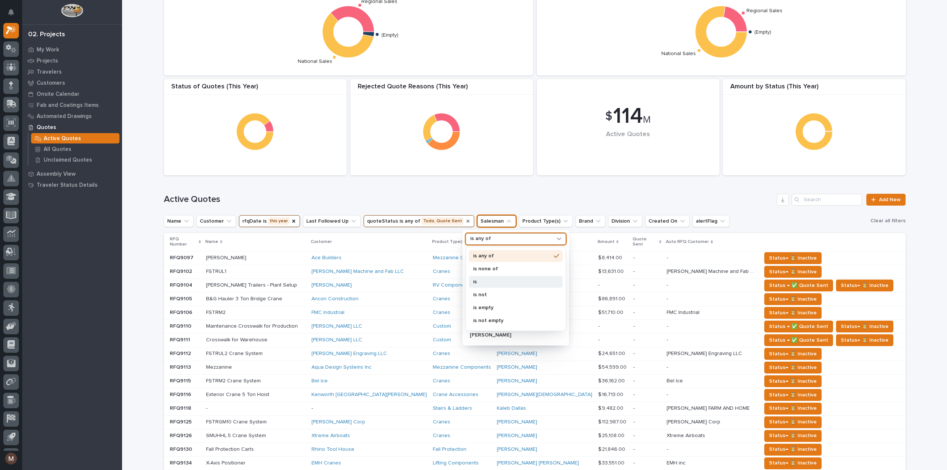
click at [478, 280] on p "is" at bounding box center [512, 281] width 78 height 5
click at [482, 252] on input "Search" at bounding box center [516, 254] width 100 height 12
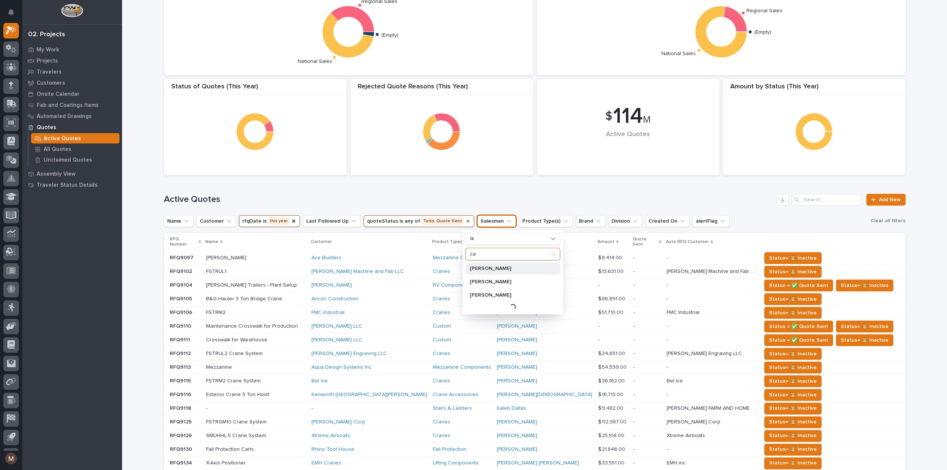
type input "ca"
click at [481, 265] on div "[PERSON_NAME] [PERSON_NAME] [PERSON_NAME] Loading..." at bounding box center [512, 287] width 95 height 49
click at [494, 282] on p "[PERSON_NAME]" at bounding box center [509, 281] width 78 height 5
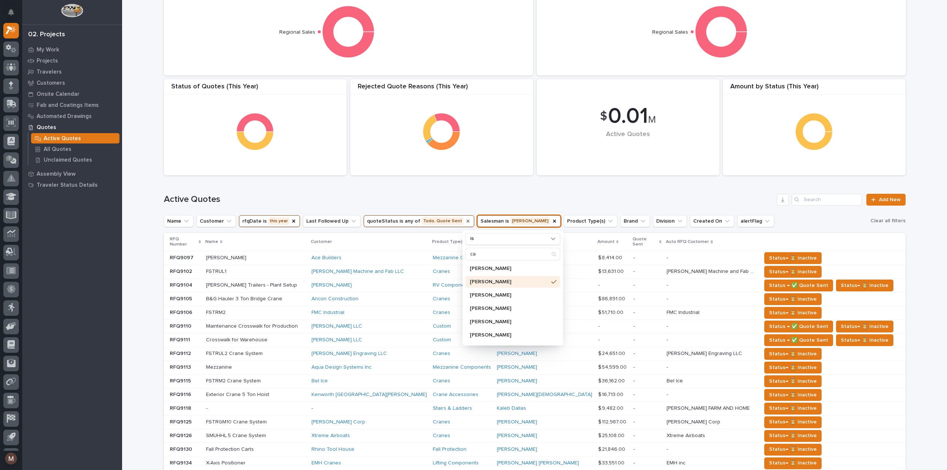
click at [507, 197] on h1 "Active Quotes" at bounding box center [469, 199] width 610 height 11
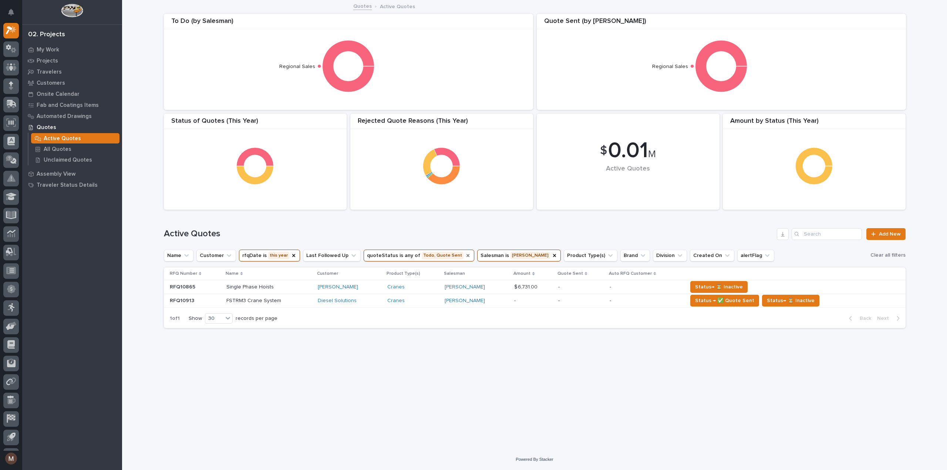
click at [467, 255] on icon "quoteStatus" at bounding box center [468, 255] width 3 height 3
click at [255, 287] on p "Single Phase Hoists" at bounding box center [250, 287] width 49 height 8
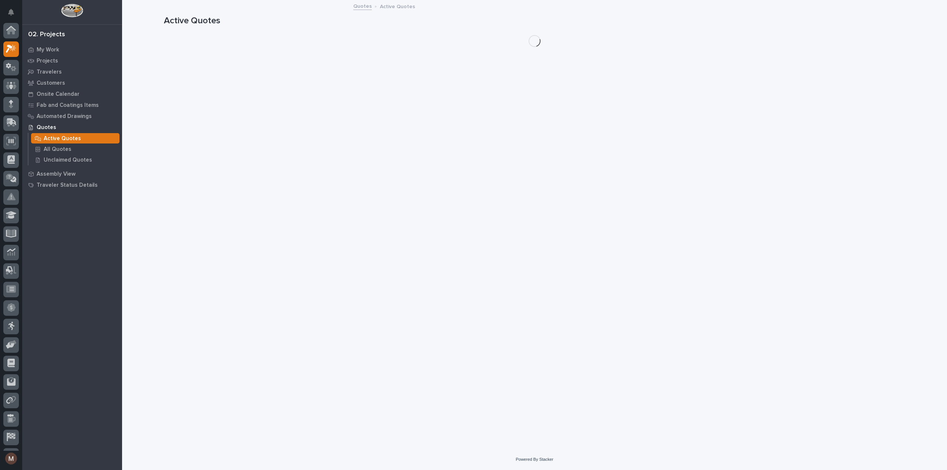
scroll to position [20, 0]
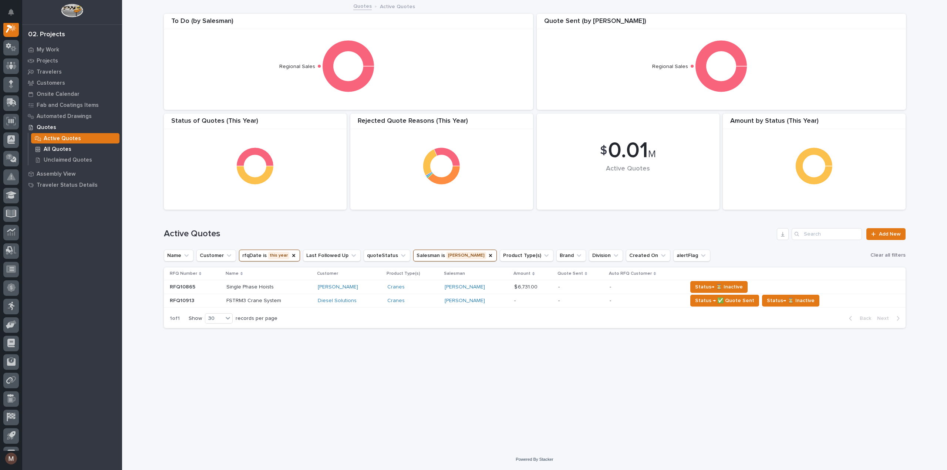
click at [64, 147] on p "All Quotes" at bounding box center [58, 149] width 28 height 7
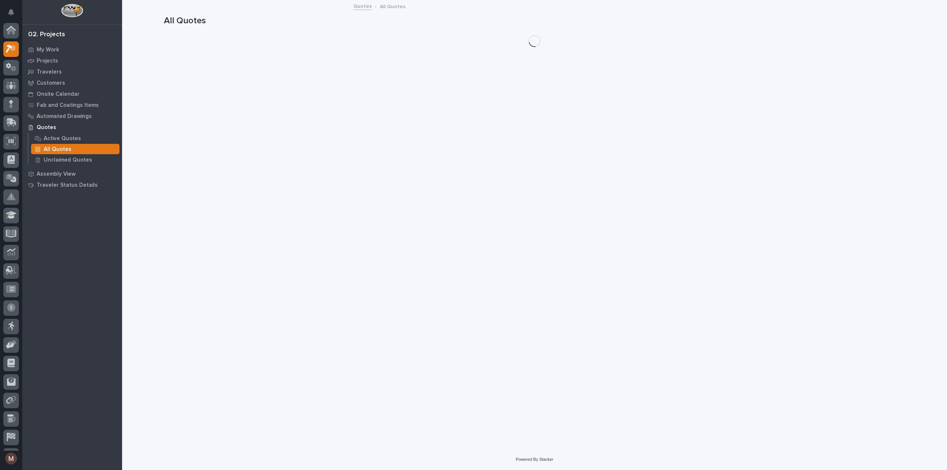
scroll to position [18, 0]
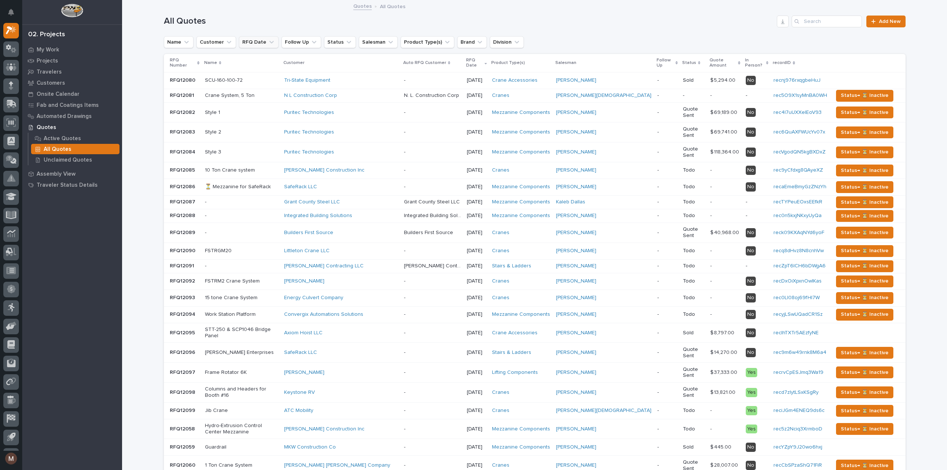
click at [268, 43] on icon "RFQ Date" at bounding box center [271, 41] width 7 height 7
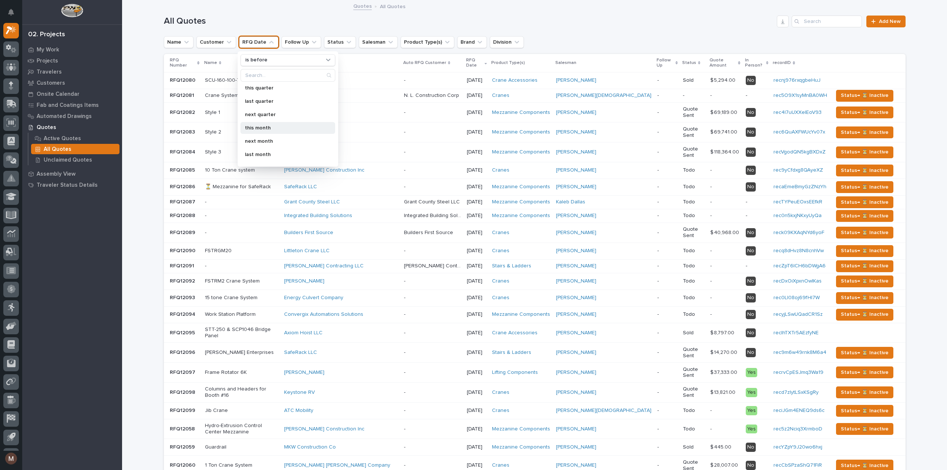
scroll to position [111, 0]
click at [269, 149] on p "this year" at bounding box center [284, 150] width 78 height 5
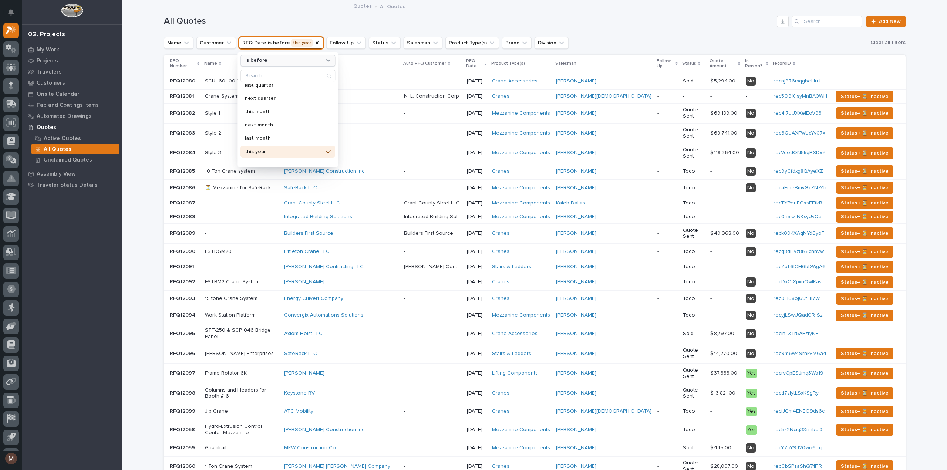
click at [275, 60] on div "is before" at bounding box center [283, 61] width 82 height 8
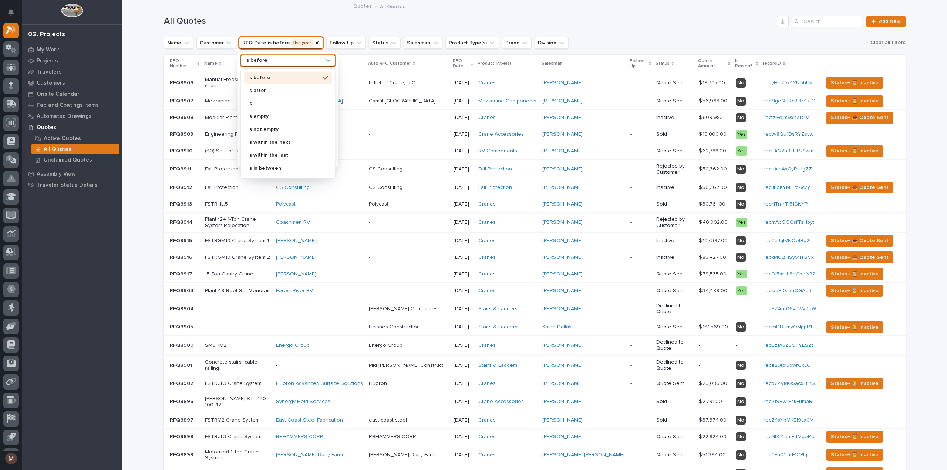
click at [326, 59] on icon at bounding box center [327, 60] width 7 height 7
click at [300, 60] on div "is before" at bounding box center [283, 61] width 82 height 8
click at [252, 101] on p "is" at bounding box center [284, 103] width 72 height 5
click at [318, 20] on h1 "All Quotes" at bounding box center [469, 21] width 610 height 11
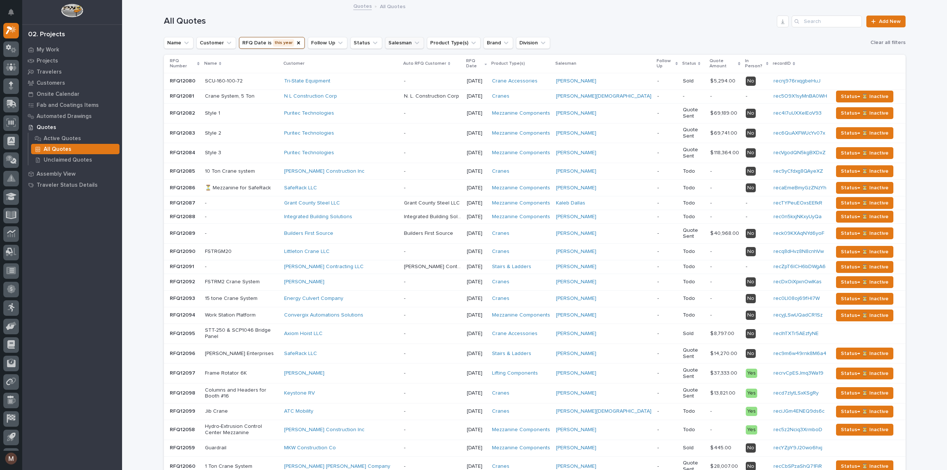
click at [403, 40] on button "Salesman" at bounding box center [404, 43] width 39 height 12
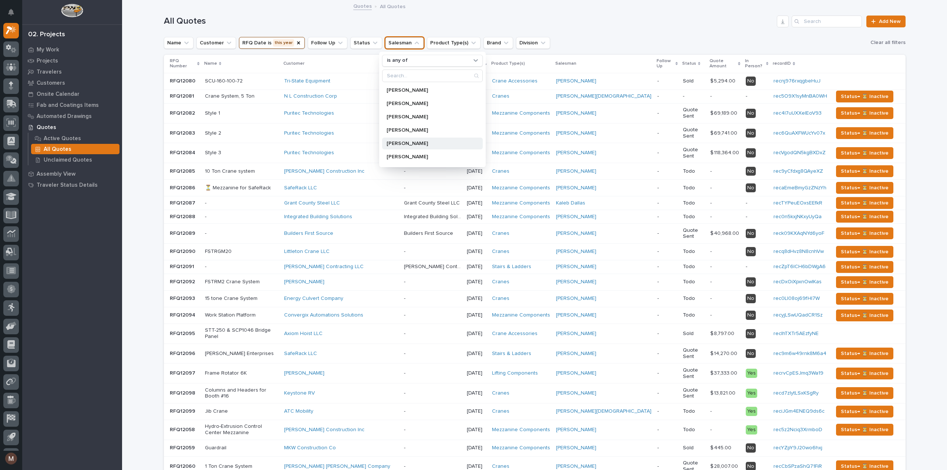
click at [394, 141] on p "[PERSON_NAME]" at bounding box center [429, 143] width 84 height 5
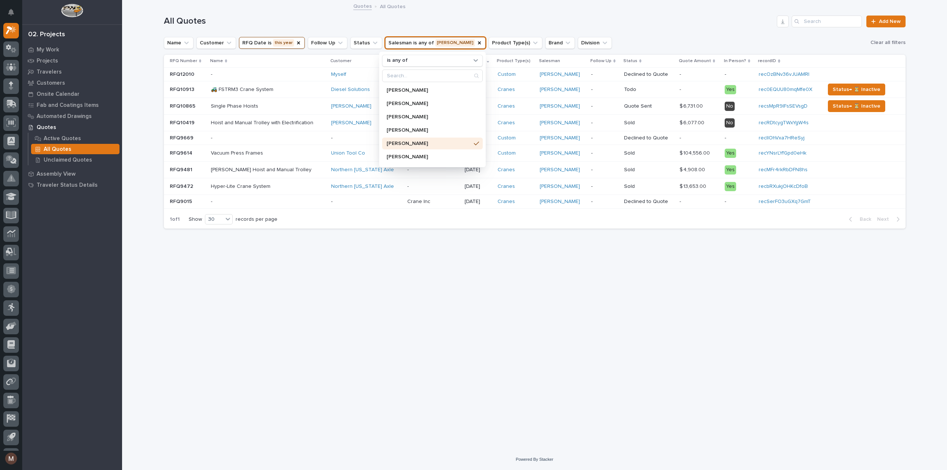
click at [346, 18] on h1 "All Quotes" at bounding box center [469, 21] width 610 height 11
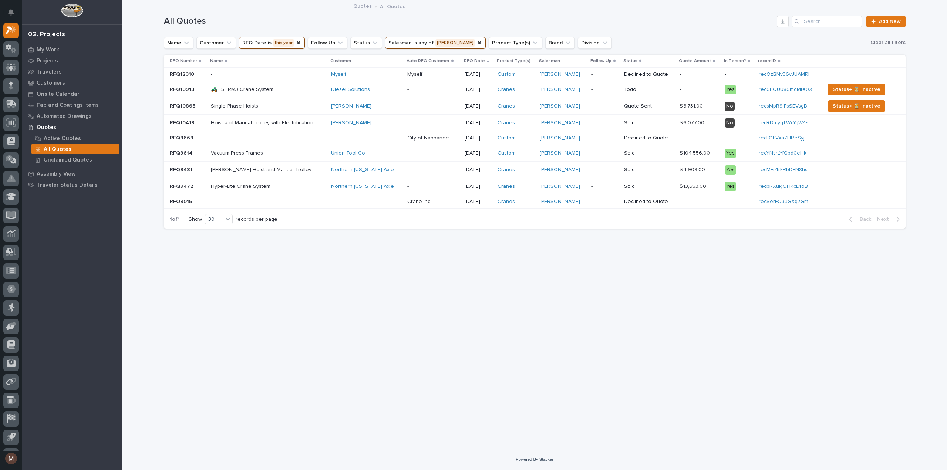
click at [310, 203] on p "-" at bounding box center [268, 202] width 114 height 6
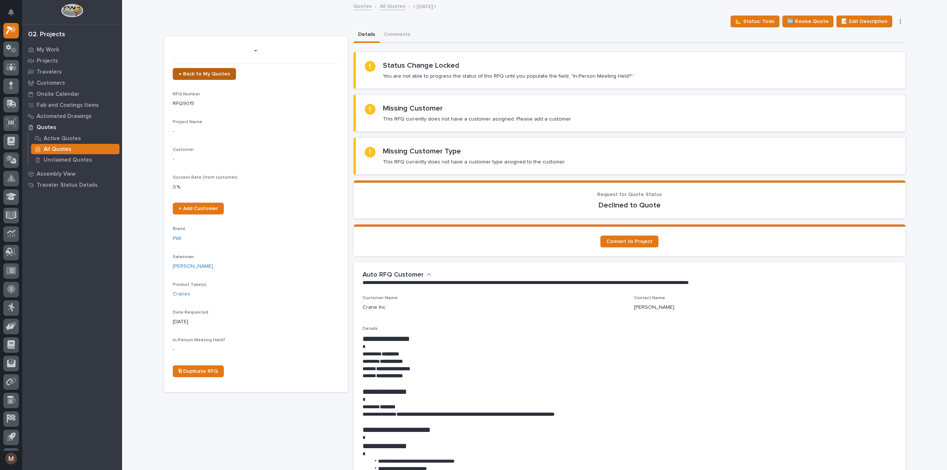
click at [185, 74] on span "← Back to My Quotes" at bounding box center [204, 73] width 51 height 5
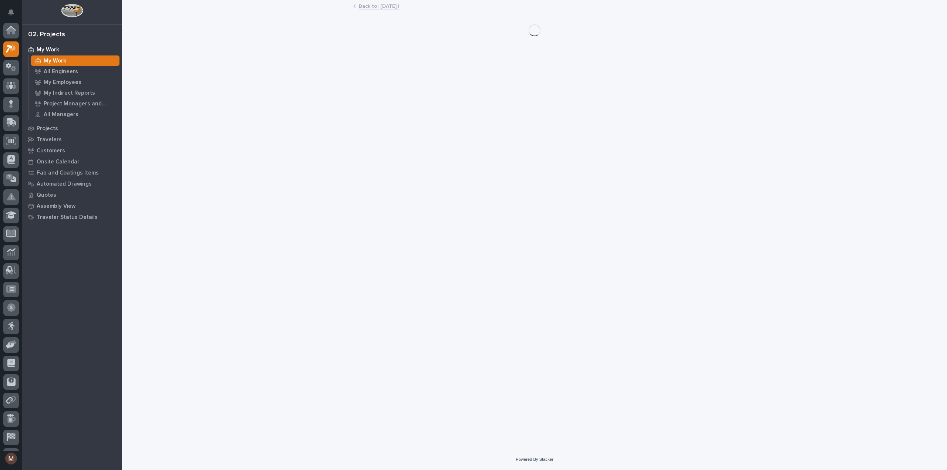
scroll to position [18, 0]
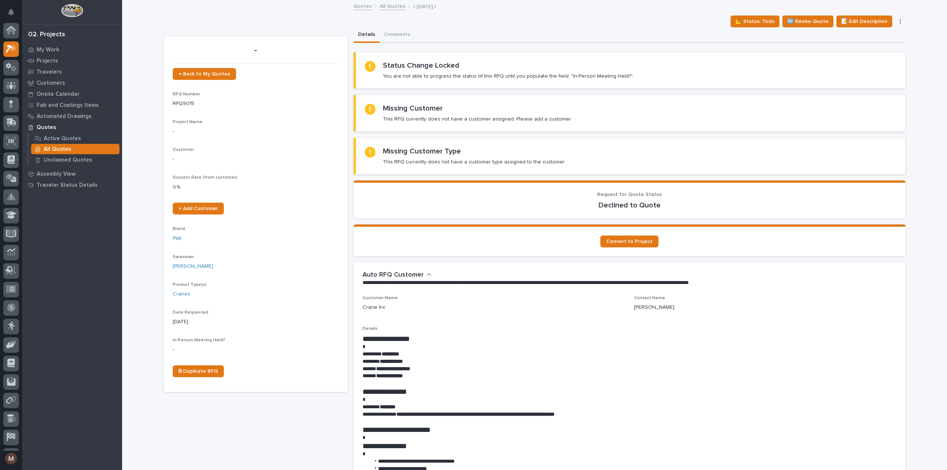
scroll to position [20, 0]
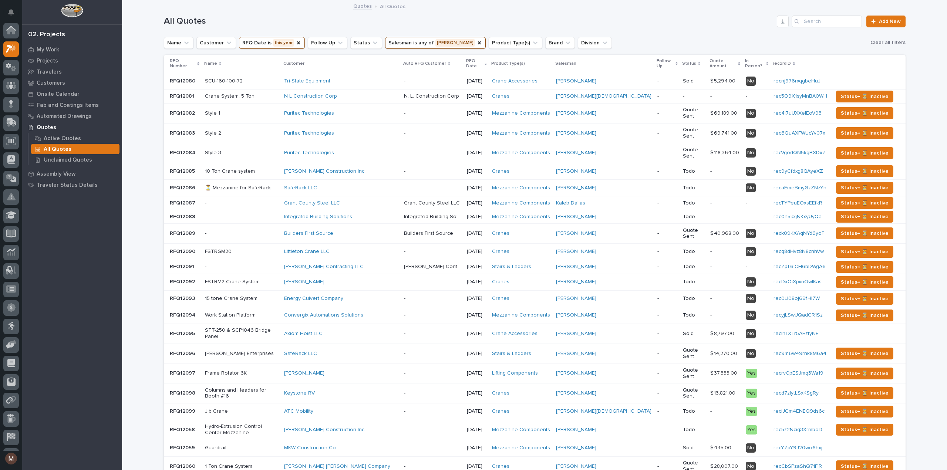
scroll to position [20, 0]
